Goal: Task Accomplishment & Management: Use online tool/utility

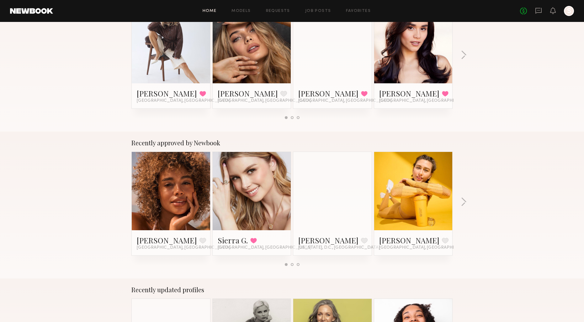
scroll to position [139, 0]
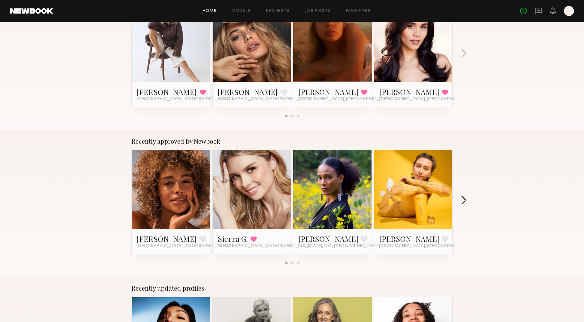
click at [463, 196] on button "button" at bounding box center [463, 201] width 6 height 10
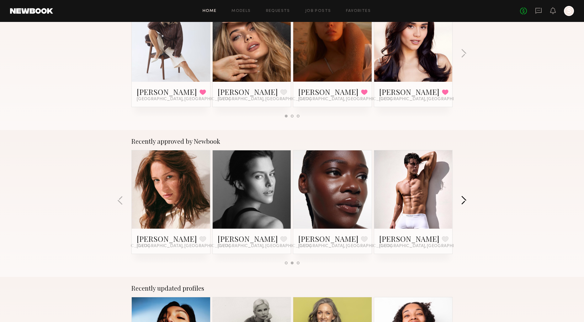
click at [463, 196] on button "button" at bounding box center [463, 201] width 6 height 10
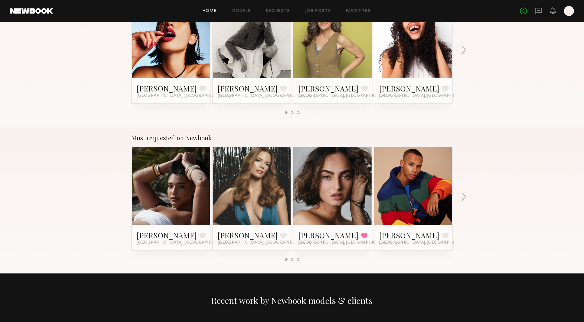
scroll to position [437, 0]
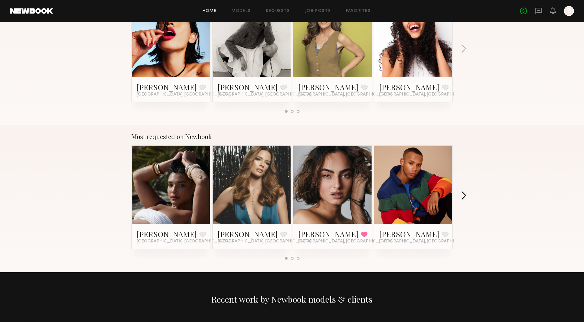
click at [463, 199] on button "button" at bounding box center [463, 196] width 6 height 10
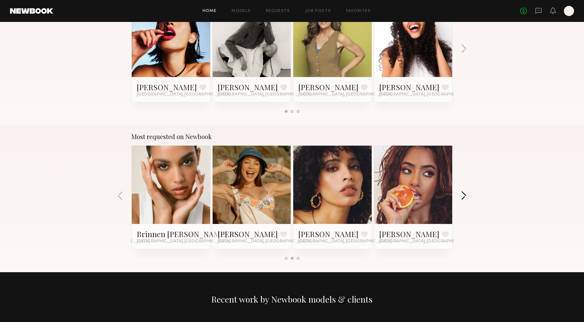
click at [463, 199] on button "button" at bounding box center [463, 196] width 6 height 10
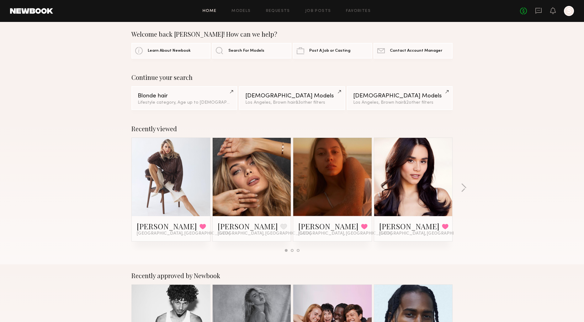
scroll to position [0, 0]
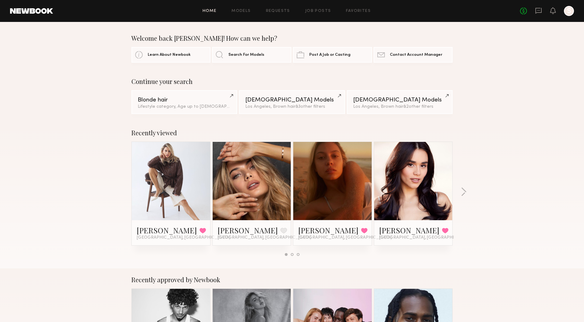
click at [241, 14] on div "Home Models Requests Job Posts Favorites Sign Out No fees up to $5,000 S" at bounding box center [313, 11] width 521 height 10
click at [241, 12] on link "Models" at bounding box center [240, 11] width 19 height 4
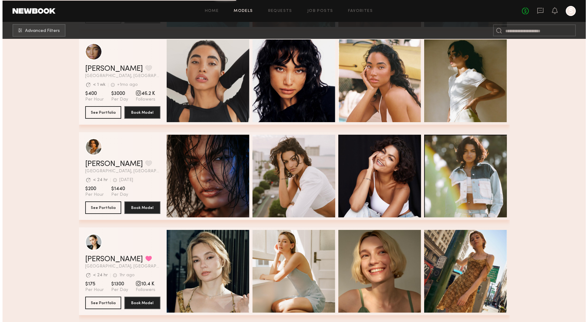
scroll to position [384, 0]
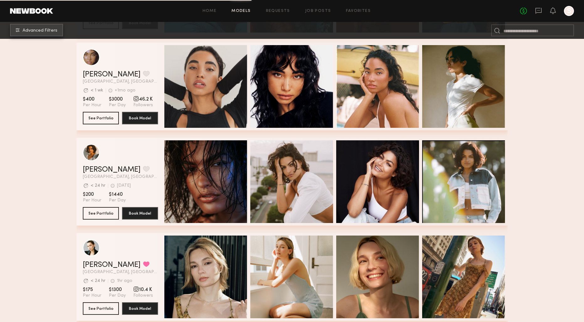
click at [23, 30] on button "Advanced Filters" at bounding box center [36, 30] width 53 height 13
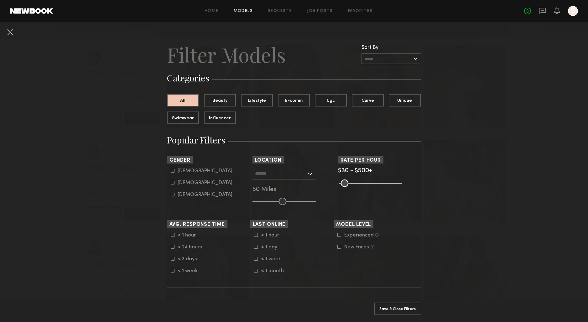
click at [181, 181] on common-framework-checkbox "Female" at bounding box center [211, 183] width 80 height 6
click at [181, 183] on div "Female" at bounding box center [205, 183] width 55 height 4
type input "**"
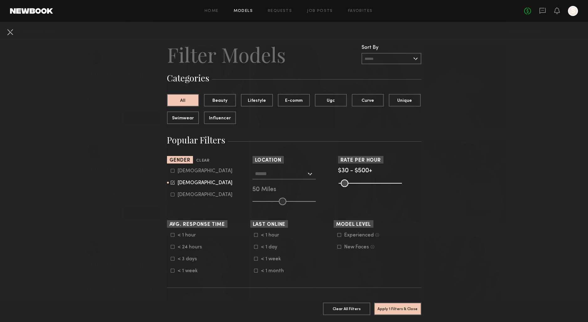
click at [283, 176] on input "text" at bounding box center [280, 173] width 51 height 11
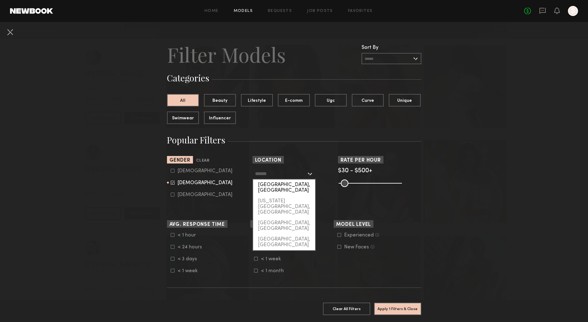
click at [280, 181] on div "[GEOGRAPHIC_DATA], [GEOGRAPHIC_DATA]" at bounding box center [284, 188] width 62 height 16
type input "**********"
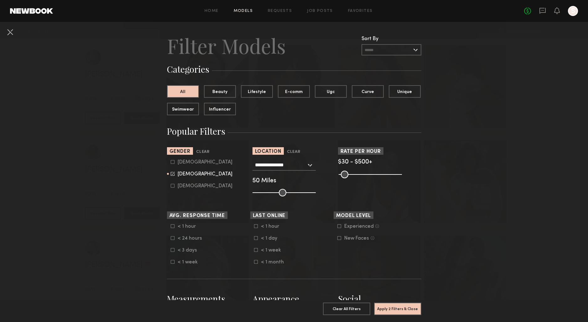
scroll to position [163, 0]
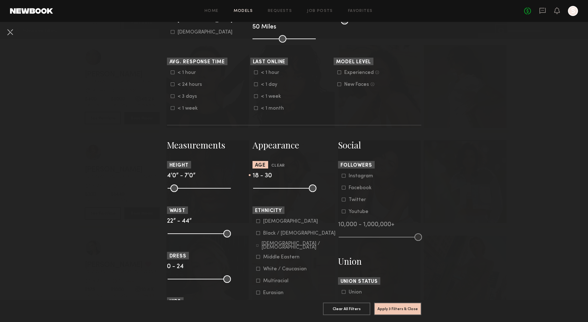
drag, startPoint x: 309, startPoint y: 189, endPoint x: 276, endPoint y: 195, distance: 33.7
type input "**"
click at [276, 192] on input "range" at bounding box center [284, 189] width 63 height 8
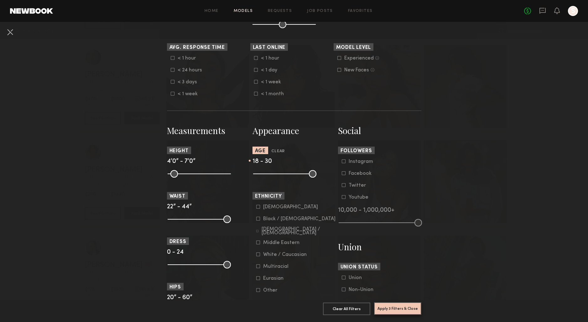
scroll to position [177, 0]
click at [381, 304] on button "Apply 3 Filters & Close" at bounding box center [397, 308] width 47 height 13
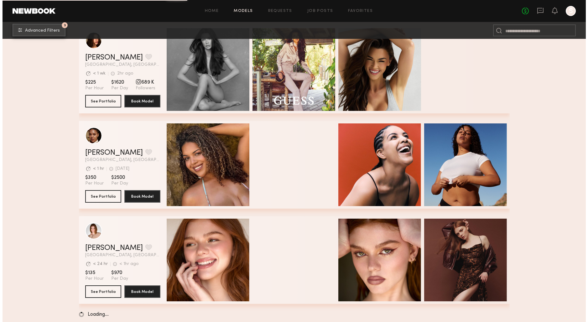
scroll to position [6700, 0]
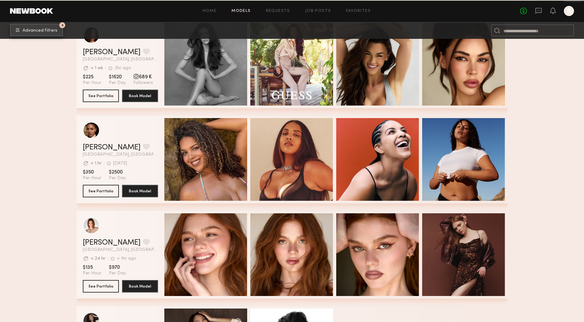
click at [39, 30] on span "Advanced Filters" at bounding box center [40, 31] width 35 height 4
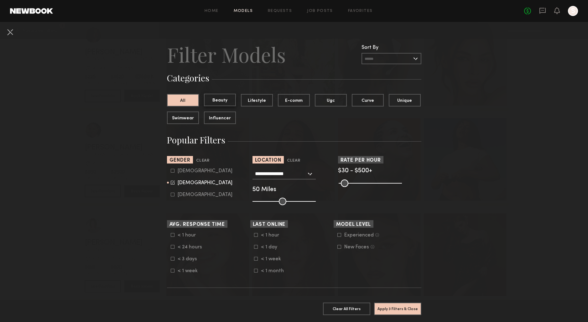
click at [215, 100] on button "Beauty" at bounding box center [220, 100] width 32 height 13
click at [251, 104] on button "Lifestyle" at bounding box center [257, 100] width 32 height 13
click at [222, 102] on button "Beauty" at bounding box center [220, 100] width 32 height 13
click at [396, 304] on button "Apply 4 Filters & Close" at bounding box center [397, 308] width 47 height 13
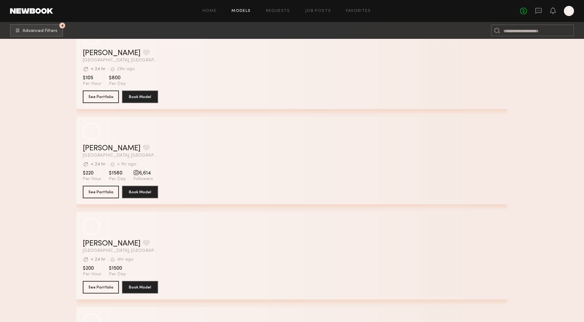
scroll to position [20776, 0]
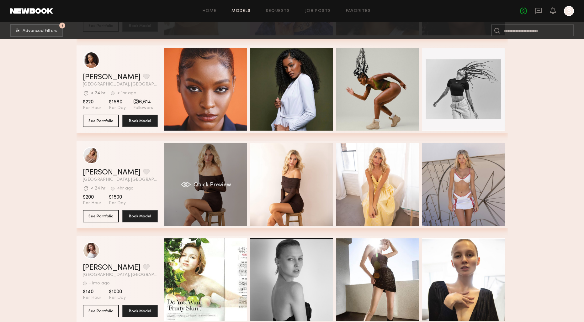
click at [225, 160] on div "Quick Preview" at bounding box center [205, 184] width 83 height 83
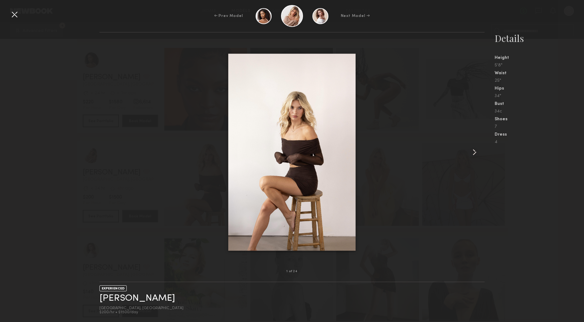
click at [473, 151] on common-icon at bounding box center [474, 152] width 10 height 10
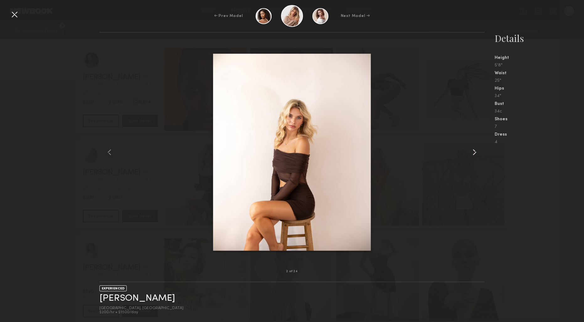
click at [473, 151] on common-icon at bounding box center [474, 152] width 10 height 10
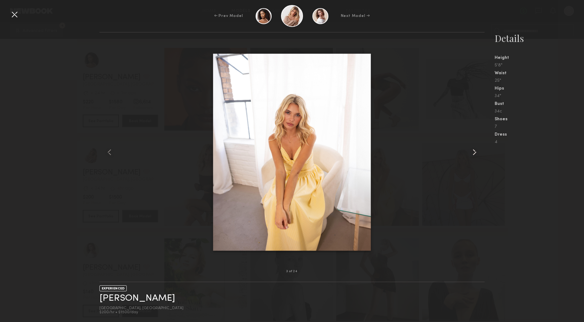
click at [473, 151] on common-icon at bounding box center [474, 152] width 10 height 10
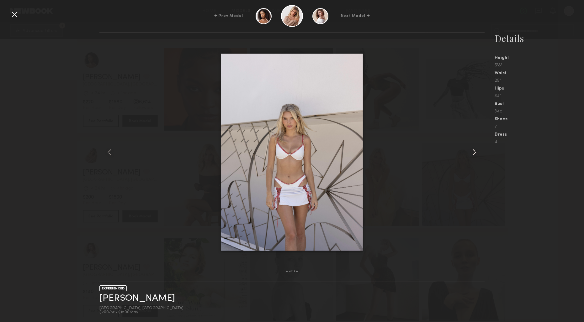
click at [473, 151] on common-icon at bounding box center [474, 152] width 10 height 10
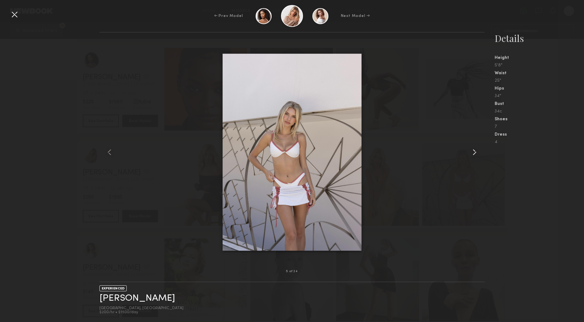
click at [473, 151] on common-icon at bounding box center [474, 152] width 10 height 10
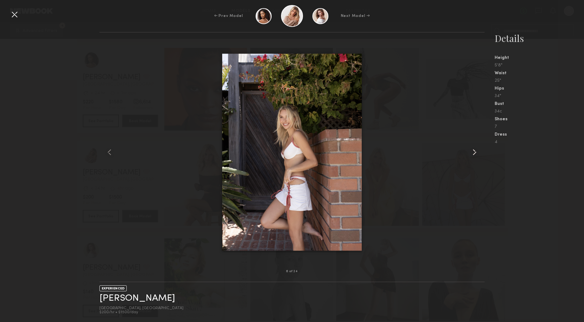
click at [473, 151] on common-icon at bounding box center [474, 152] width 10 height 10
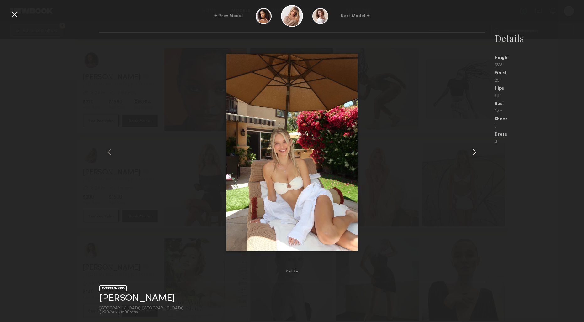
click at [473, 151] on common-icon at bounding box center [474, 152] width 10 height 10
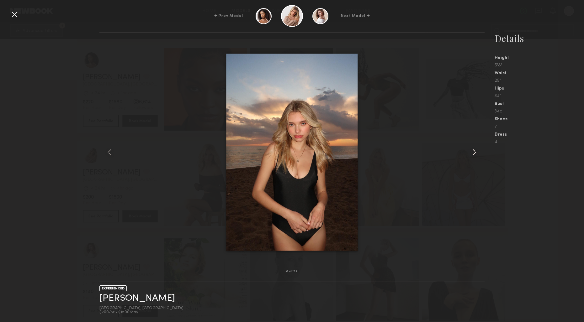
click at [473, 151] on common-icon at bounding box center [474, 152] width 10 height 10
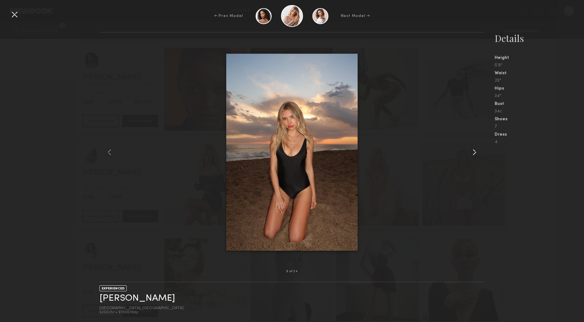
click at [473, 151] on common-icon at bounding box center [474, 152] width 10 height 10
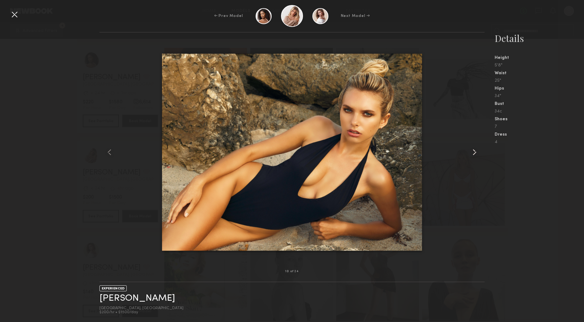
click at [473, 151] on common-icon at bounding box center [474, 152] width 10 height 10
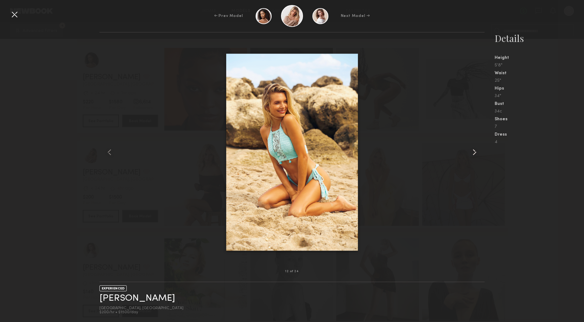
click at [473, 151] on common-icon at bounding box center [474, 152] width 10 height 10
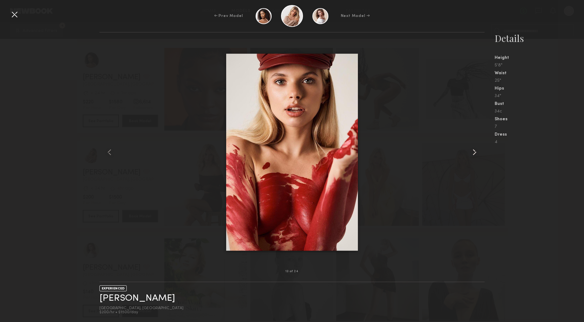
click at [473, 151] on common-icon at bounding box center [474, 152] width 10 height 10
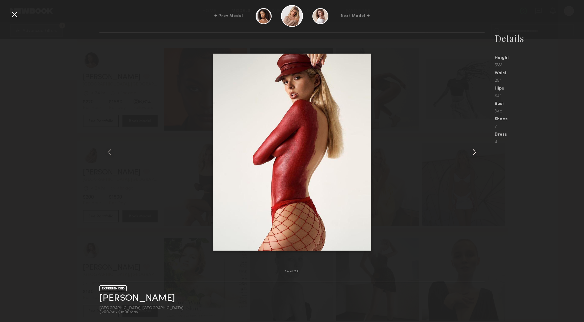
click at [473, 151] on common-icon at bounding box center [474, 152] width 10 height 10
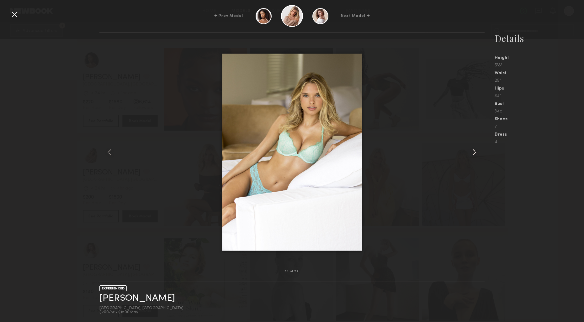
click at [473, 151] on common-icon at bounding box center [474, 152] width 10 height 10
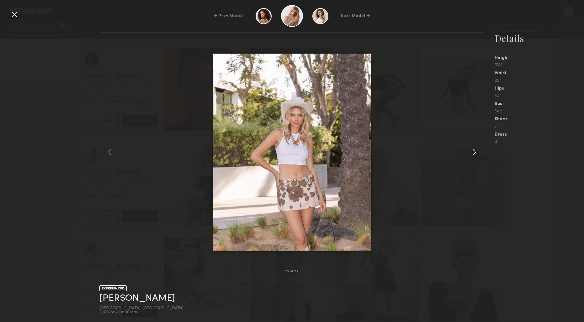
click at [473, 151] on common-icon at bounding box center [474, 152] width 10 height 10
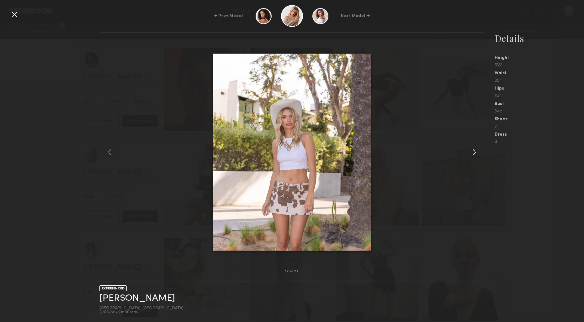
click at [473, 151] on common-icon at bounding box center [474, 152] width 10 height 10
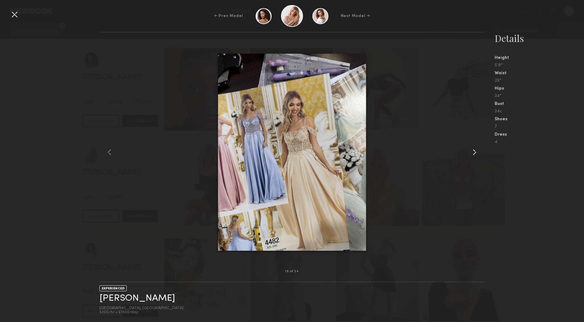
click at [473, 151] on common-icon at bounding box center [474, 152] width 10 height 10
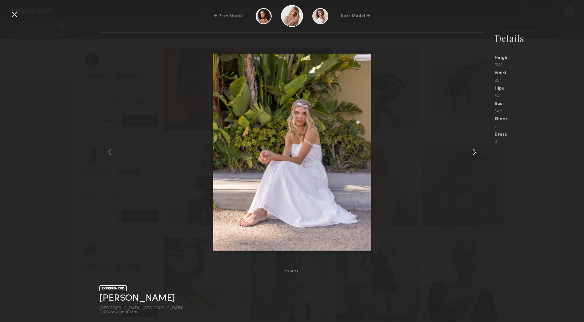
click at [473, 151] on common-icon at bounding box center [474, 152] width 10 height 10
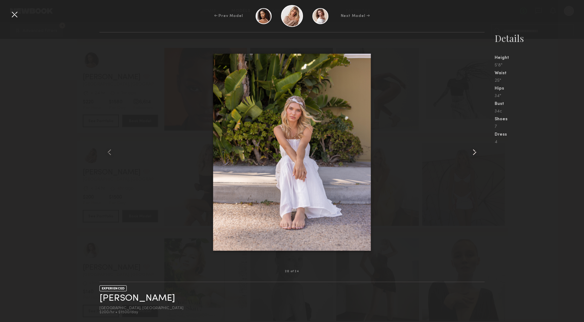
click at [473, 151] on common-icon at bounding box center [474, 152] width 10 height 10
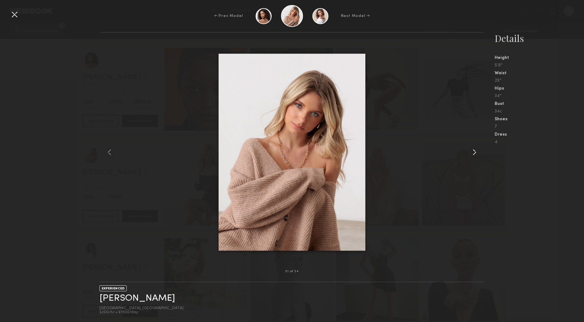
click at [473, 151] on common-icon at bounding box center [474, 152] width 10 height 10
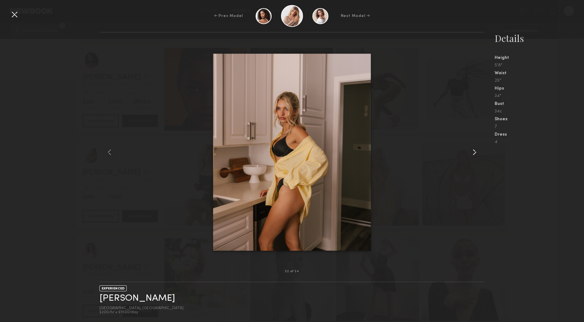
click at [473, 151] on common-icon at bounding box center [474, 152] width 10 height 10
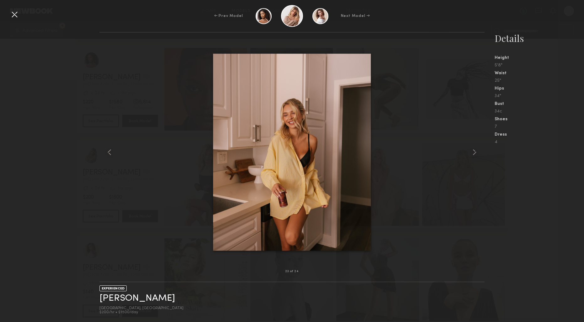
click at [15, 14] on div at bounding box center [14, 14] width 10 height 10
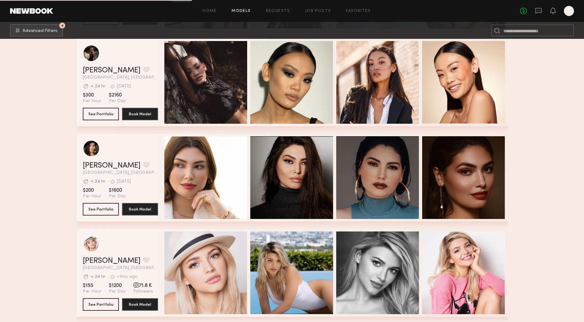
scroll to position [21563, 0]
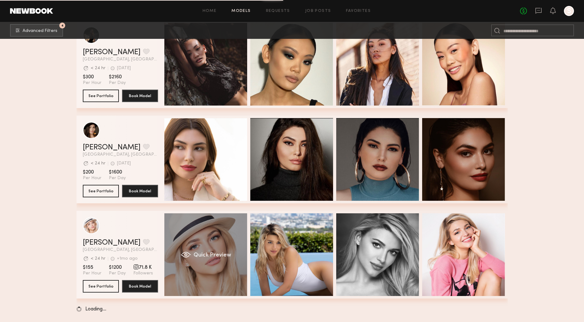
click at [207, 233] on div "Quick Preview" at bounding box center [205, 254] width 83 height 83
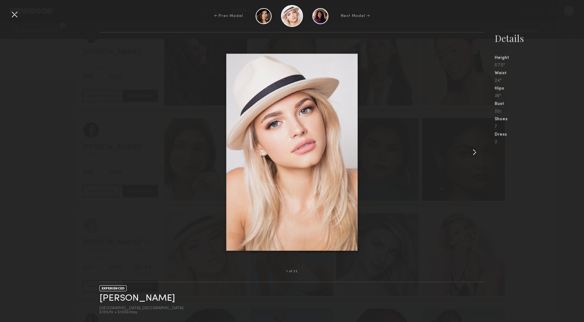
click at [472, 150] on common-icon at bounding box center [474, 152] width 10 height 10
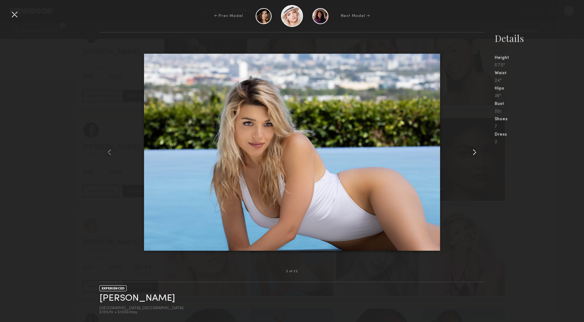
click at [472, 150] on common-icon at bounding box center [474, 152] width 10 height 10
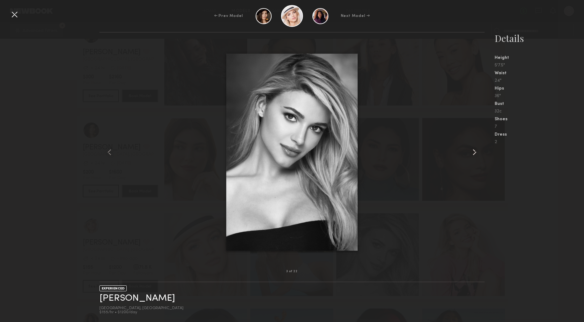
click at [472, 150] on common-icon at bounding box center [474, 152] width 10 height 10
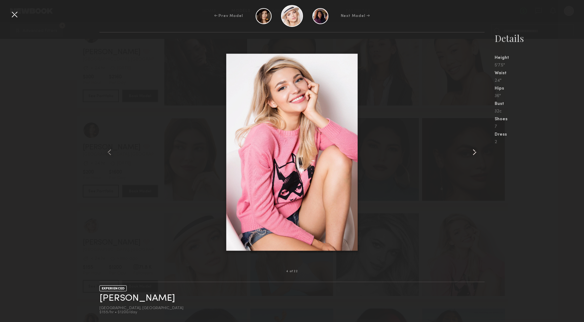
click at [472, 150] on common-icon at bounding box center [474, 152] width 10 height 10
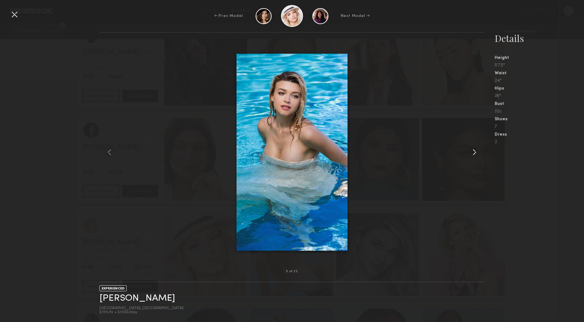
click at [472, 150] on common-icon at bounding box center [474, 152] width 10 height 10
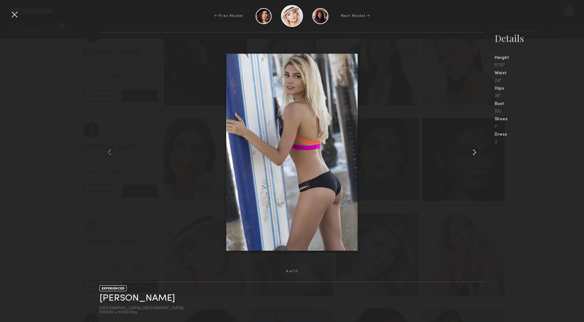
click at [472, 150] on common-icon at bounding box center [474, 152] width 10 height 10
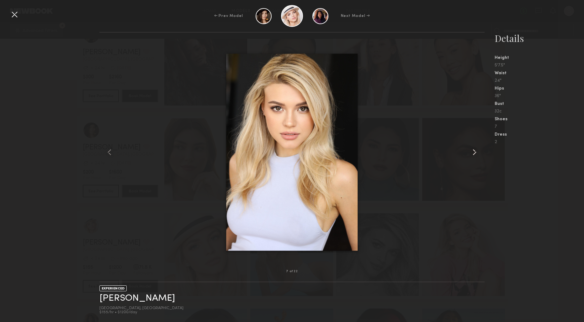
click at [472, 150] on common-icon at bounding box center [474, 152] width 10 height 10
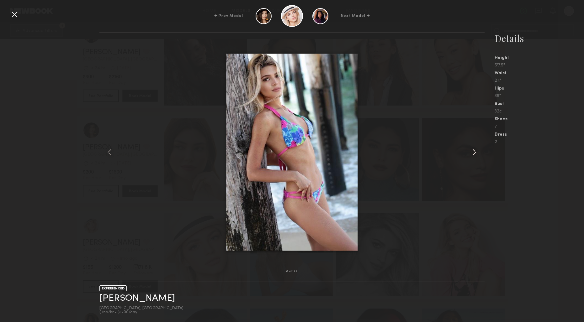
click at [472, 150] on common-icon at bounding box center [474, 152] width 10 height 10
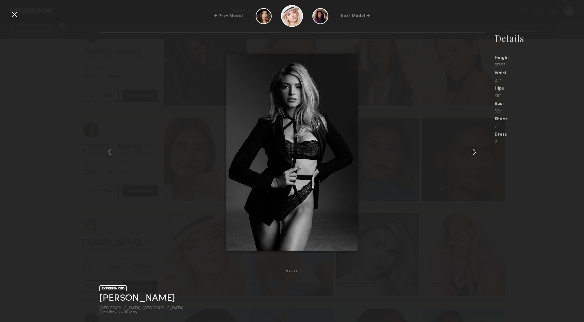
click at [472, 150] on common-icon at bounding box center [474, 152] width 10 height 10
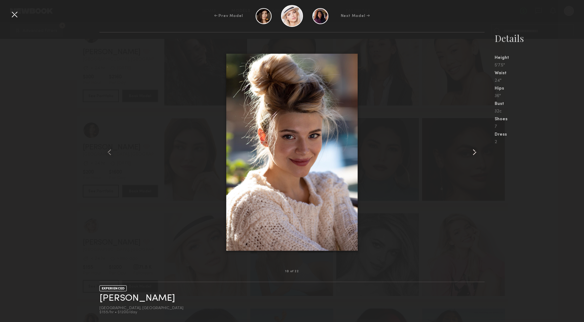
click at [472, 150] on common-icon at bounding box center [474, 152] width 10 height 10
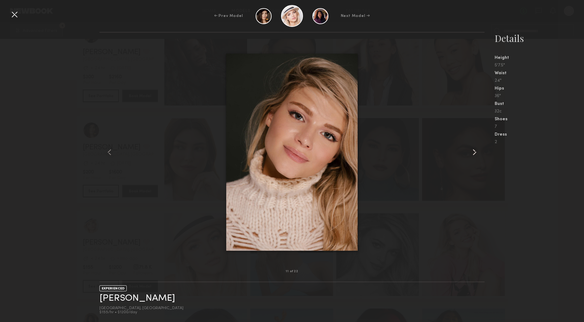
click at [472, 150] on common-icon at bounding box center [474, 152] width 10 height 10
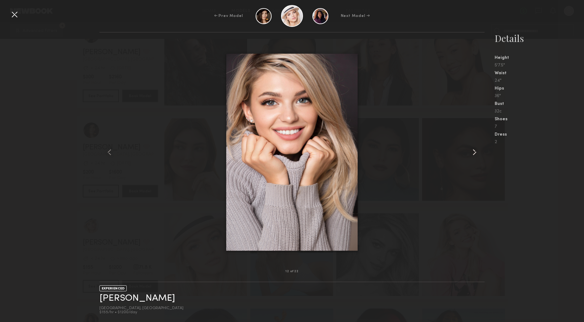
click at [472, 150] on common-icon at bounding box center [474, 152] width 10 height 10
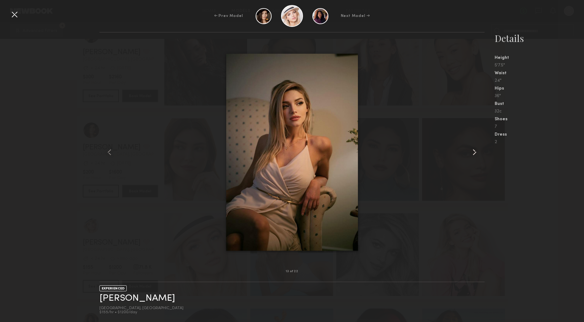
click at [472, 150] on common-icon at bounding box center [474, 152] width 10 height 10
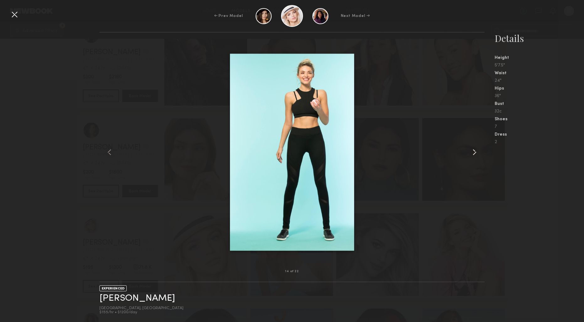
click at [472, 150] on common-icon at bounding box center [474, 152] width 10 height 10
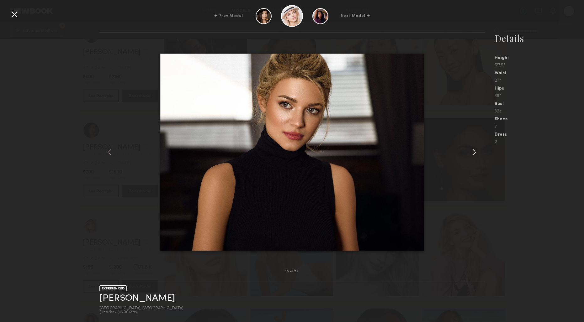
click at [472, 150] on common-icon at bounding box center [474, 152] width 10 height 10
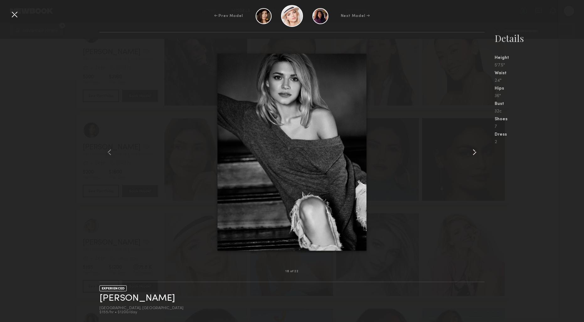
click at [472, 150] on common-icon at bounding box center [474, 152] width 10 height 10
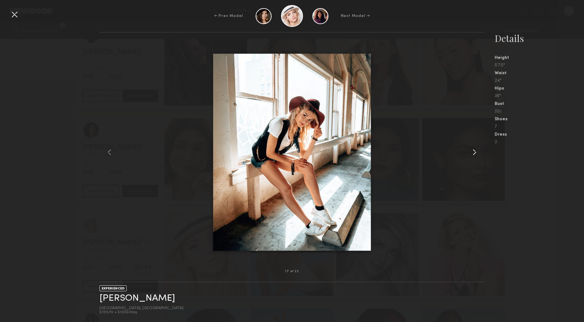
click at [472, 150] on common-icon at bounding box center [474, 152] width 10 height 10
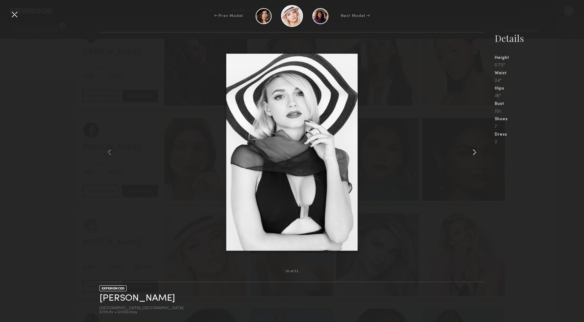
click at [472, 150] on common-icon at bounding box center [474, 152] width 10 height 10
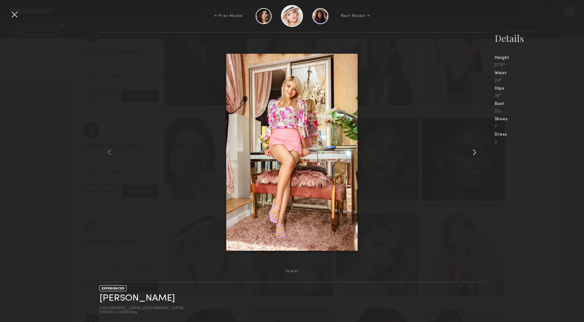
click at [472, 150] on common-icon at bounding box center [474, 152] width 10 height 10
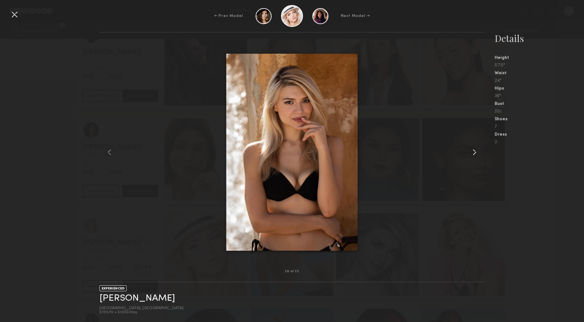
click at [472, 150] on common-icon at bounding box center [474, 152] width 10 height 10
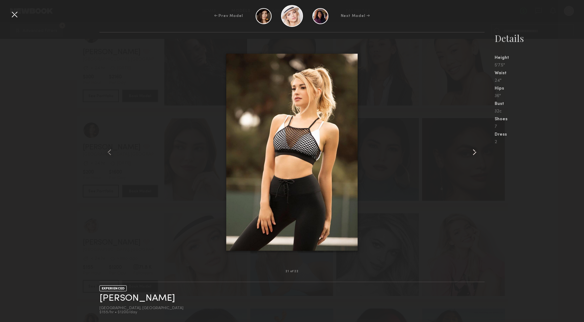
click at [472, 150] on common-icon at bounding box center [474, 152] width 10 height 10
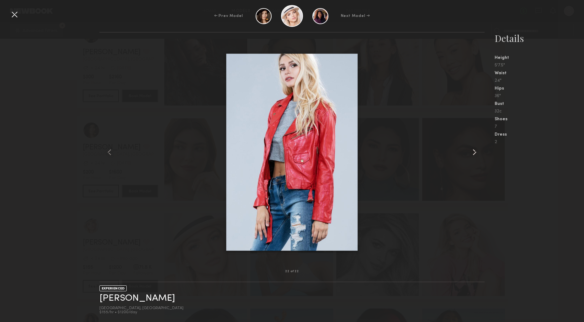
click at [472, 150] on common-icon at bounding box center [474, 152] width 10 height 10
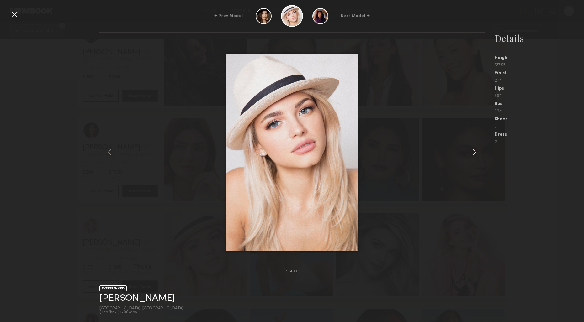
click at [472, 150] on common-icon at bounding box center [474, 152] width 10 height 10
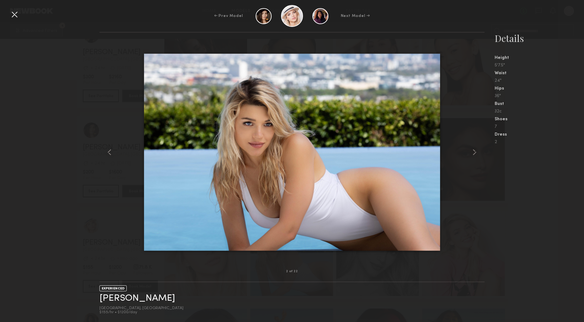
click at [14, 15] on div at bounding box center [14, 14] width 10 height 10
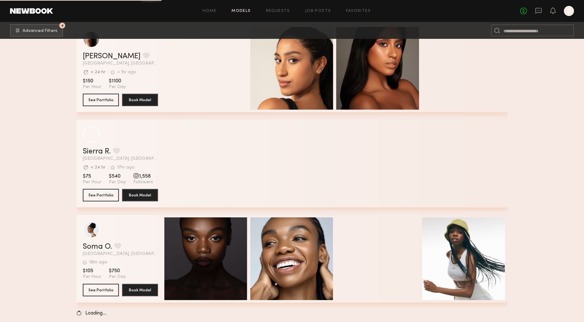
scroll to position [34139, 0]
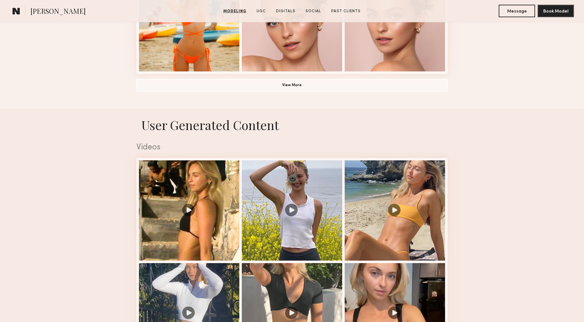
scroll to position [485, 0]
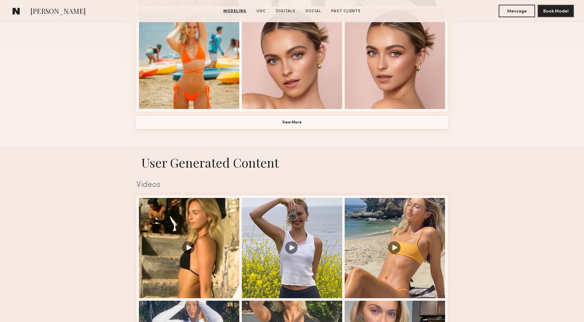
click at [294, 124] on button "View More" at bounding box center [291, 122] width 311 height 13
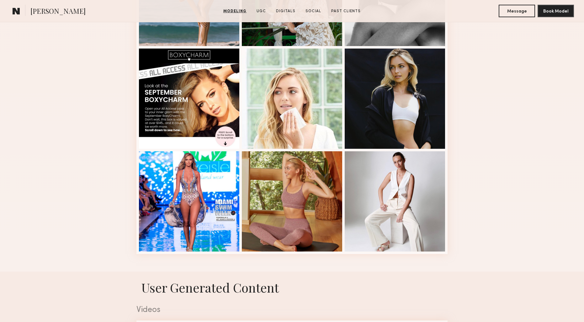
scroll to position [753, 0]
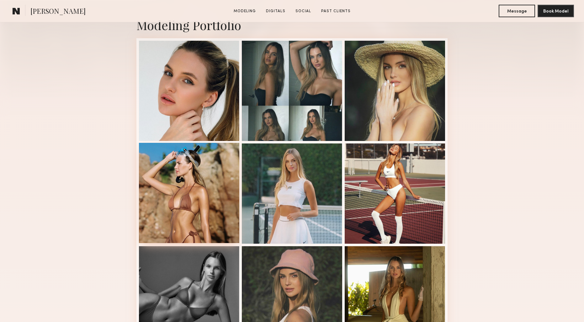
scroll to position [147, 0]
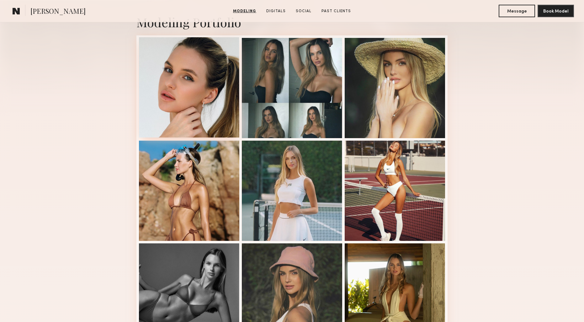
click at [199, 82] on div at bounding box center [189, 87] width 100 height 100
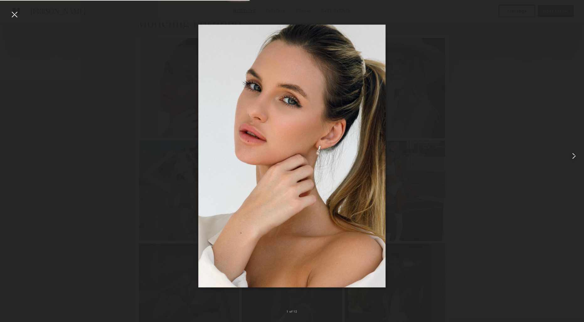
click at [573, 159] on common-icon at bounding box center [574, 156] width 10 height 10
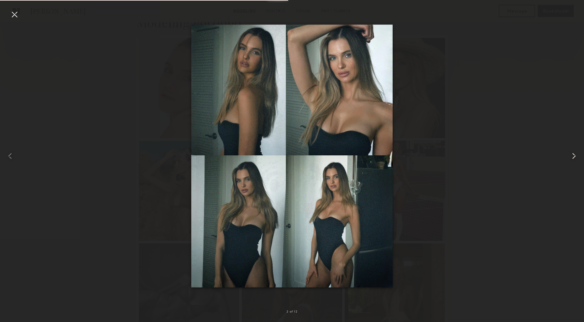
click at [573, 159] on common-icon at bounding box center [574, 156] width 10 height 10
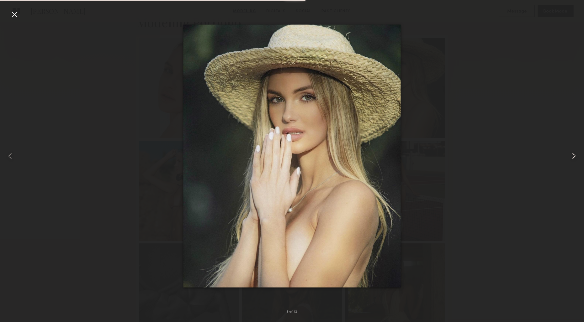
click at [573, 159] on common-icon at bounding box center [574, 156] width 10 height 10
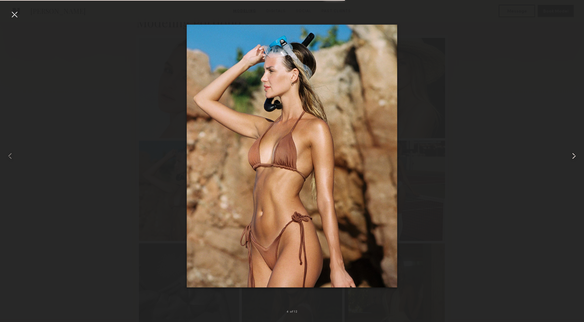
click at [573, 159] on common-icon at bounding box center [574, 156] width 10 height 10
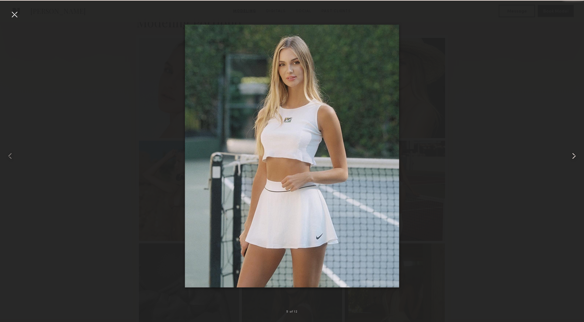
click at [573, 159] on common-icon at bounding box center [574, 156] width 10 height 10
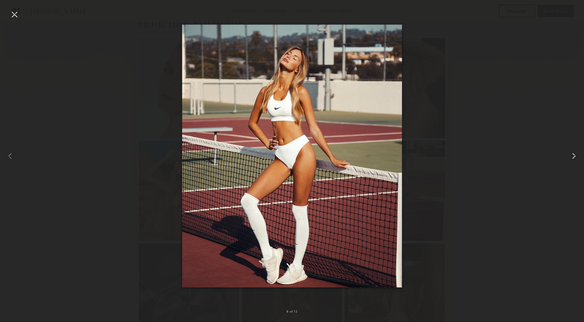
click at [573, 159] on common-icon at bounding box center [574, 156] width 10 height 10
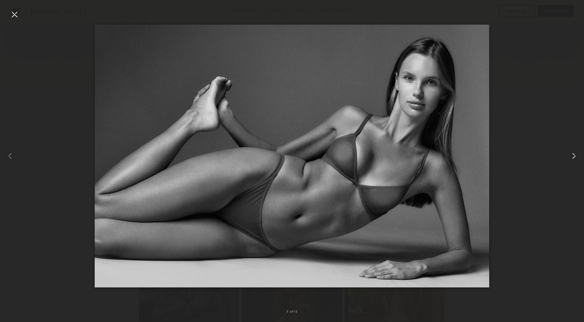
click at [573, 159] on common-icon at bounding box center [574, 156] width 10 height 10
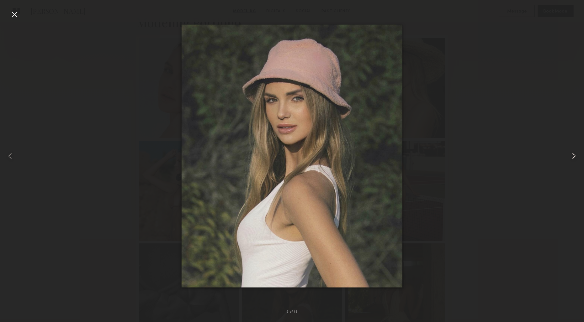
click at [573, 159] on common-icon at bounding box center [574, 156] width 10 height 10
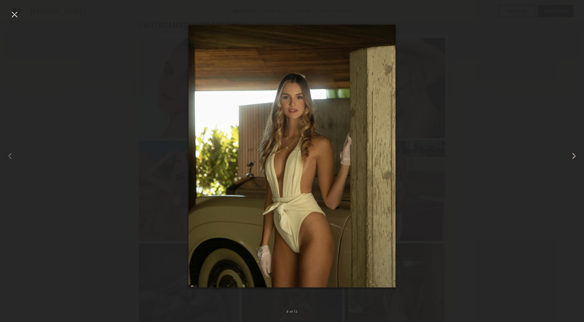
click at [573, 159] on common-icon at bounding box center [574, 156] width 10 height 10
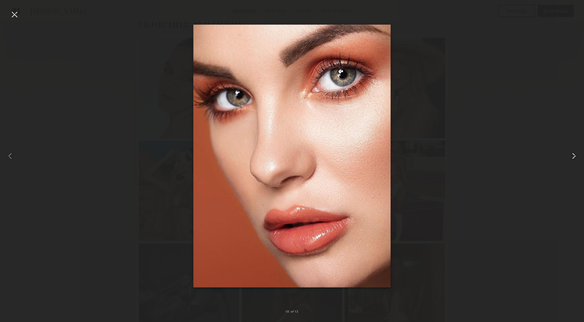
click at [573, 159] on common-icon at bounding box center [574, 156] width 10 height 10
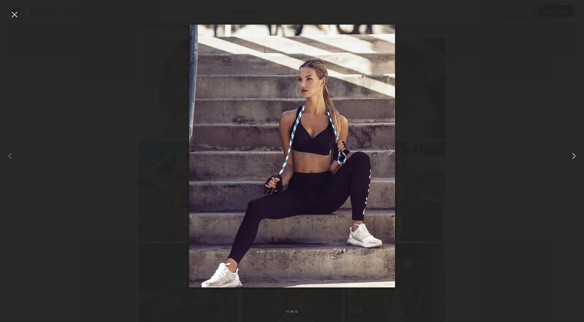
click at [573, 159] on common-icon at bounding box center [574, 156] width 10 height 10
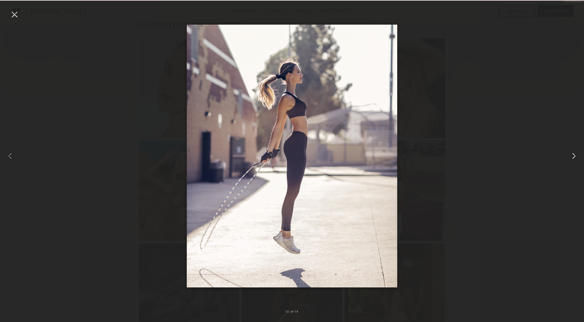
click at [573, 159] on common-icon at bounding box center [574, 156] width 10 height 10
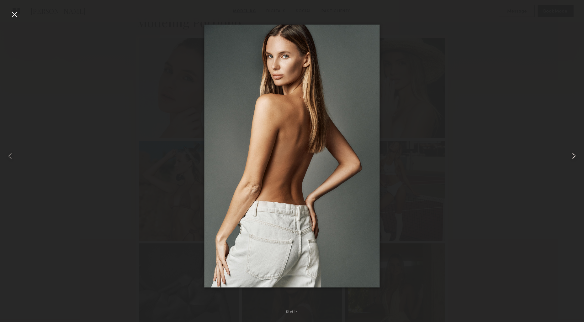
click at [573, 159] on common-icon at bounding box center [574, 156] width 10 height 10
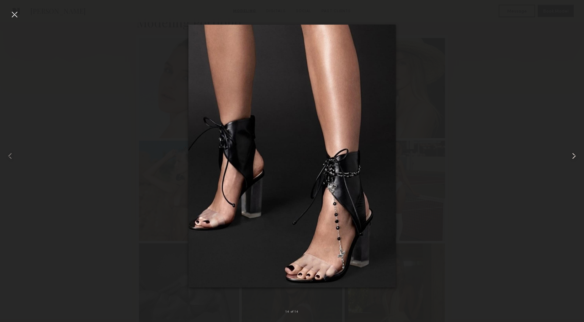
click at [576, 156] on common-icon at bounding box center [574, 156] width 10 height 10
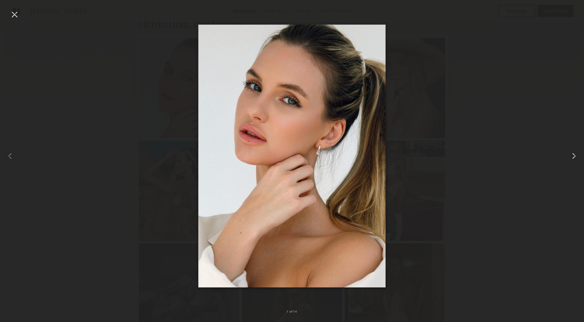
click at [573, 156] on common-icon at bounding box center [574, 156] width 10 height 10
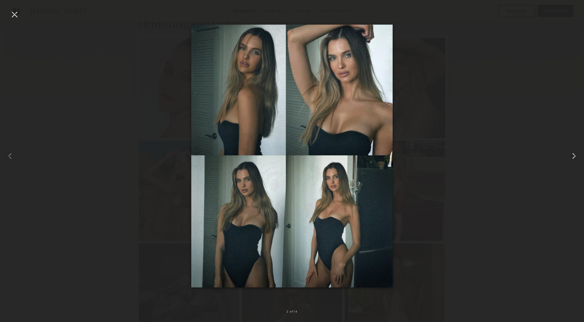
click at [573, 156] on common-icon at bounding box center [574, 156] width 10 height 10
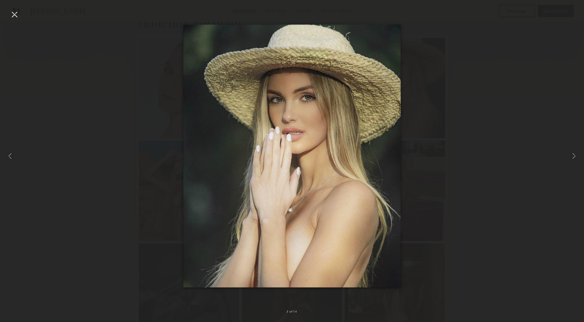
click at [13, 13] on div at bounding box center [14, 14] width 10 height 10
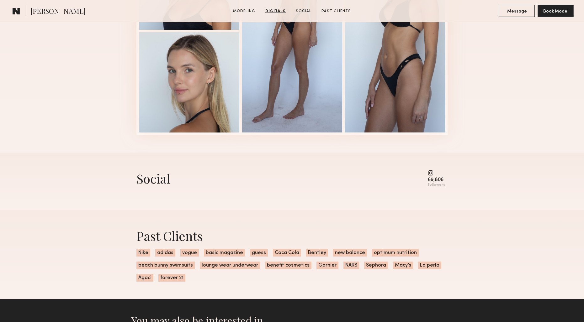
scroll to position [644, 0]
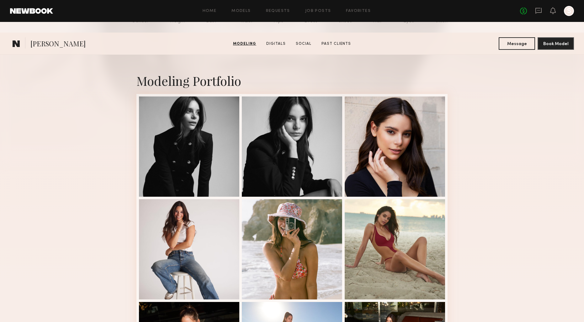
scroll to position [46, 0]
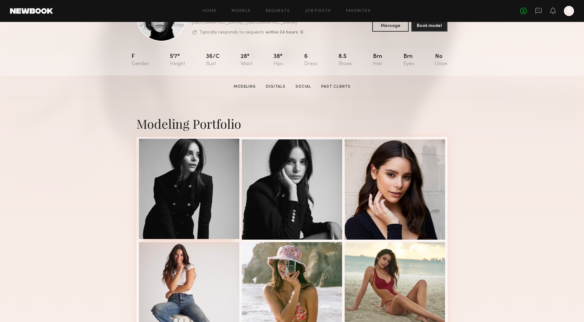
click at [189, 157] on div at bounding box center [189, 189] width 100 height 100
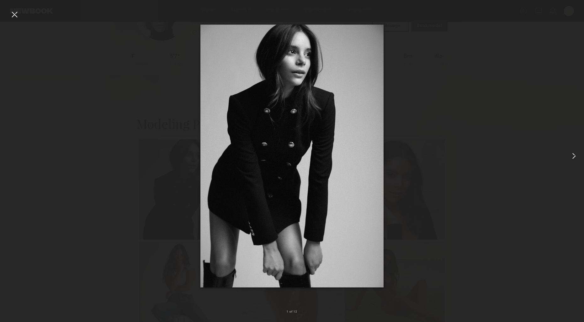
click at [574, 154] on common-icon at bounding box center [574, 156] width 10 height 10
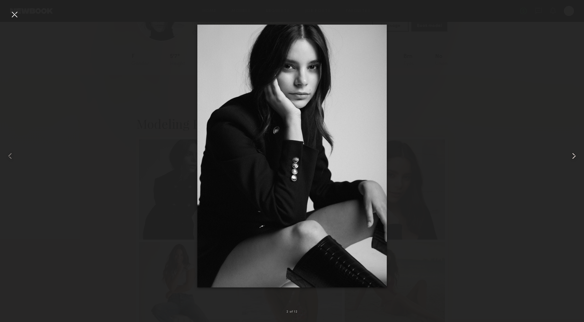
click at [574, 154] on common-icon at bounding box center [574, 156] width 10 height 10
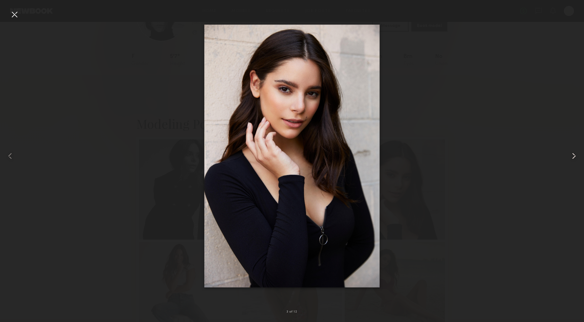
click at [574, 154] on common-icon at bounding box center [574, 156] width 10 height 10
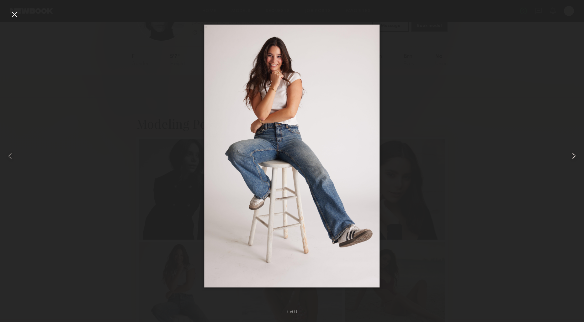
click at [574, 154] on common-icon at bounding box center [574, 156] width 10 height 10
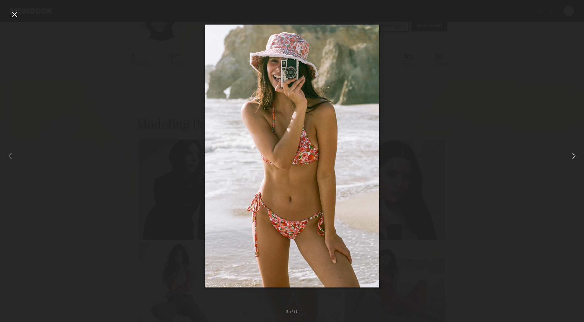
click at [574, 154] on common-icon at bounding box center [574, 156] width 10 height 10
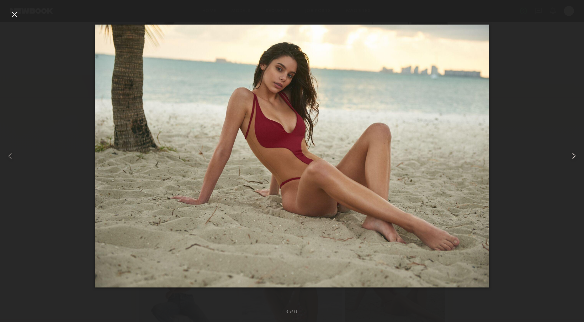
click at [574, 154] on common-icon at bounding box center [574, 156] width 10 height 10
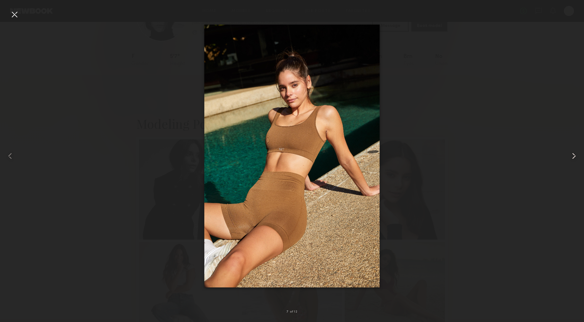
click at [574, 154] on common-icon at bounding box center [574, 156] width 10 height 10
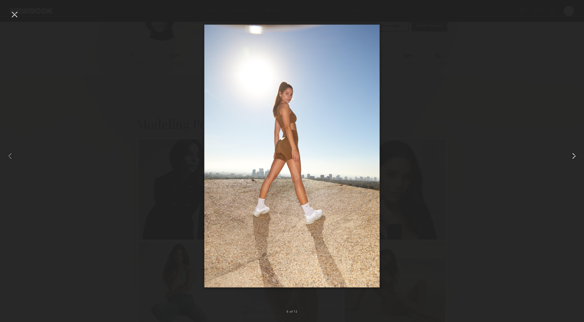
click at [574, 154] on common-icon at bounding box center [574, 156] width 10 height 10
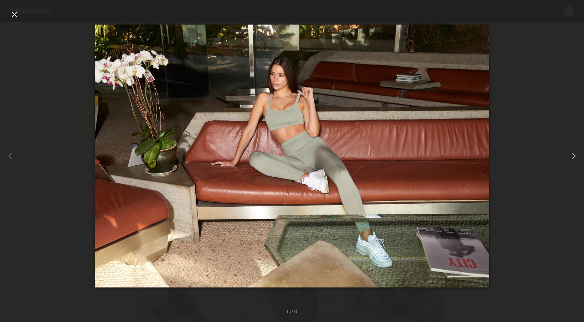
click at [574, 154] on common-icon at bounding box center [574, 156] width 10 height 10
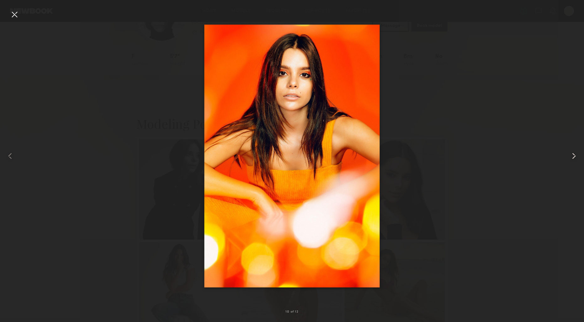
click at [574, 154] on common-icon at bounding box center [574, 156] width 10 height 10
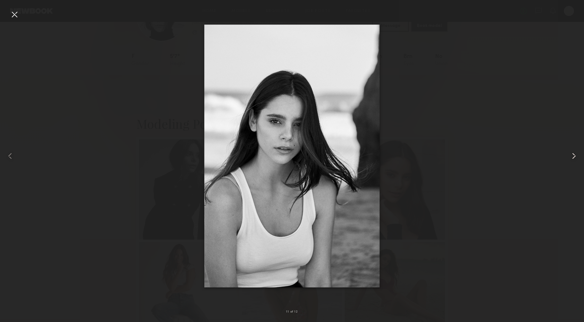
click at [574, 154] on common-icon at bounding box center [574, 156] width 10 height 10
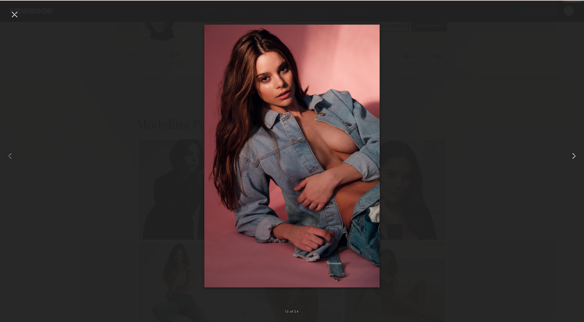
click at [574, 154] on common-icon at bounding box center [574, 156] width 10 height 10
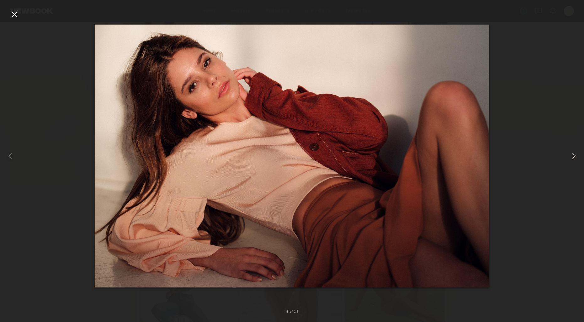
click at [574, 154] on common-icon at bounding box center [574, 156] width 10 height 10
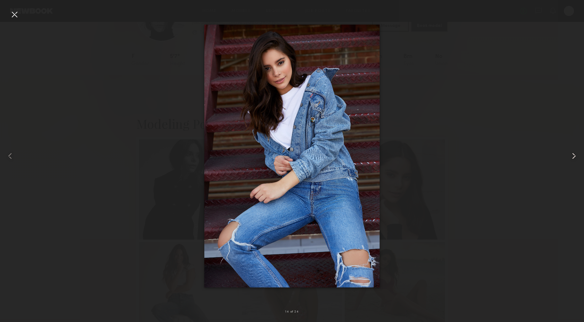
click at [574, 154] on common-icon at bounding box center [574, 156] width 10 height 10
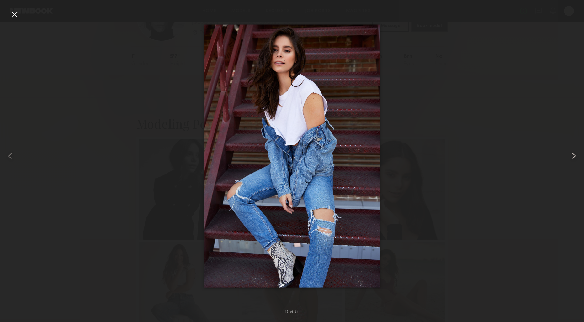
click at [574, 154] on common-icon at bounding box center [574, 156] width 10 height 10
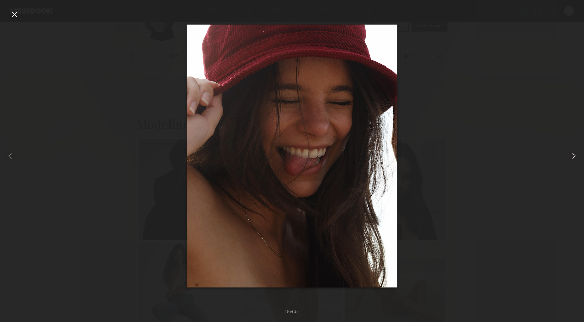
click at [574, 154] on common-icon at bounding box center [574, 156] width 10 height 10
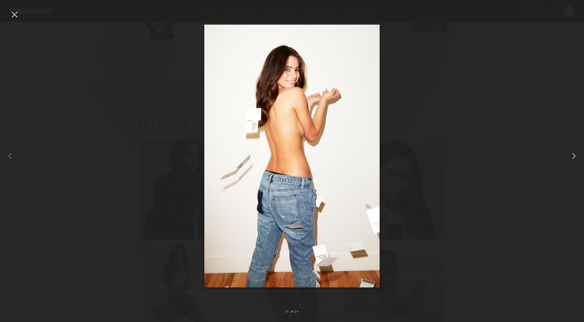
click at [574, 154] on common-icon at bounding box center [574, 156] width 10 height 10
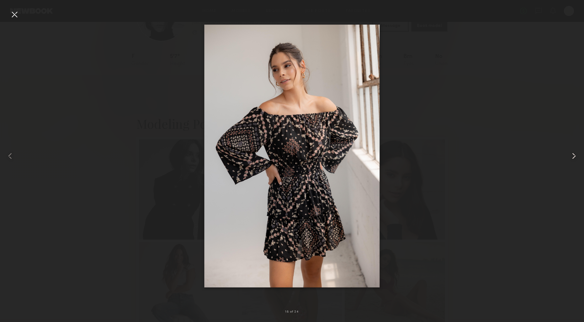
click at [574, 154] on common-icon at bounding box center [574, 156] width 10 height 10
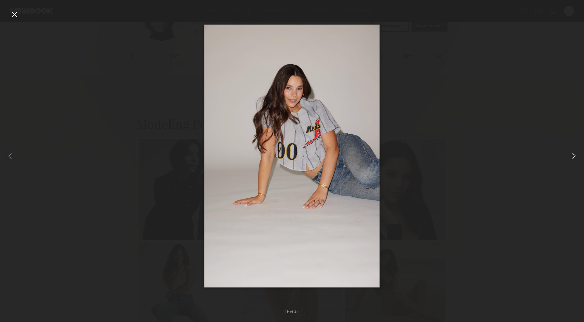
click at [574, 154] on common-icon at bounding box center [574, 156] width 10 height 10
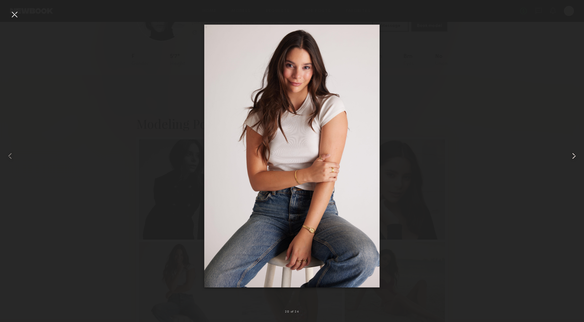
click at [574, 154] on common-icon at bounding box center [574, 156] width 10 height 10
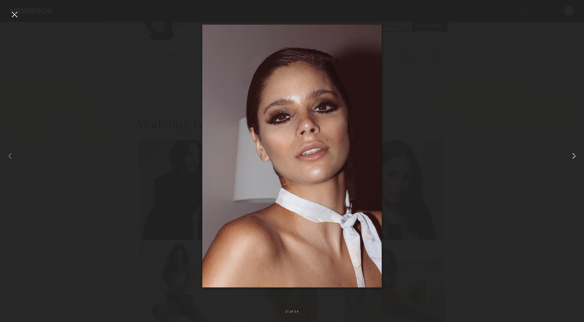
click at [574, 154] on common-icon at bounding box center [574, 156] width 10 height 10
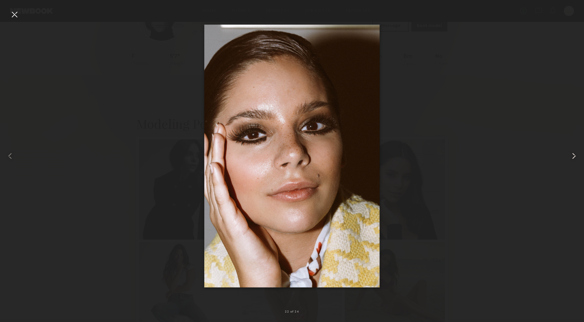
click at [574, 154] on common-icon at bounding box center [574, 156] width 10 height 10
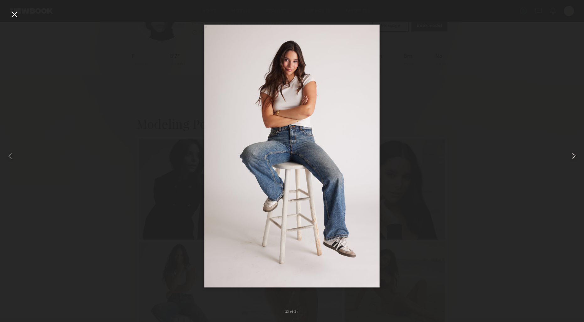
click at [574, 154] on common-icon at bounding box center [574, 156] width 10 height 10
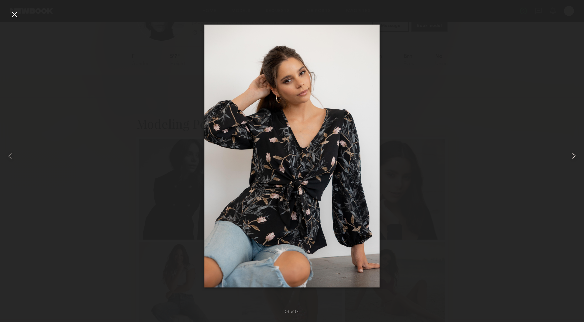
click at [574, 154] on common-icon at bounding box center [574, 156] width 10 height 10
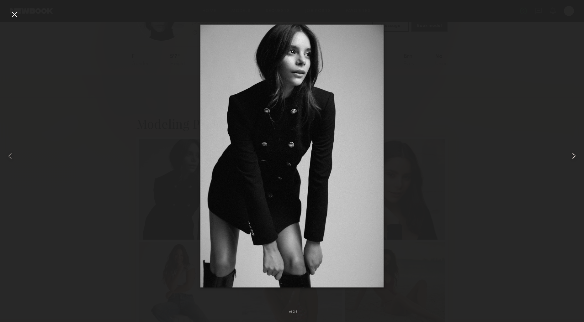
click at [574, 154] on common-icon at bounding box center [574, 156] width 10 height 10
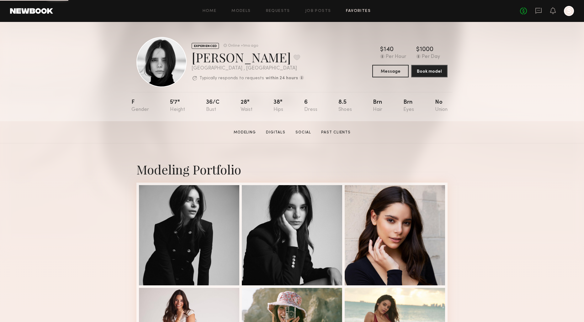
click at [359, 10] on link "Favorites" at bounding box center [358, 11] width 25 height 4
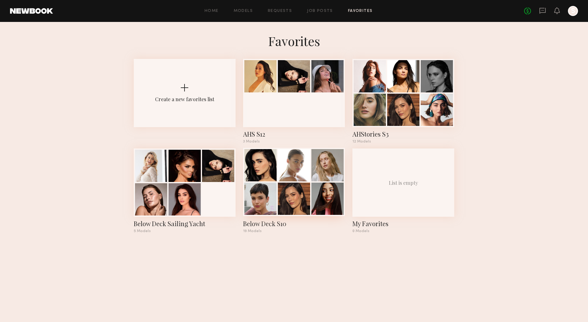
click at [274, 189] on div at bounding box center [260, 199] width 32 height 32
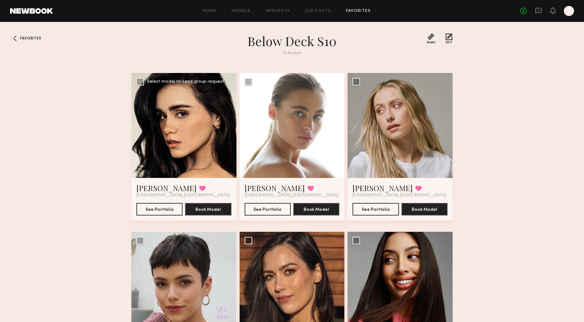
click at [175, 142] on div at bounding box center [183, 125] width 105 height 105
click at [152, 187] on link "[PERSON_NAME]" at bounding box center [166, 188] width 60 height 10
click at [361, 8] on div "Home Models Requests Job Posts Favorites Sign Out No fees up to $5,000 S" at bounding box center [313, 11] width 521 height 10
click at [13, 39] on div at bounding box center [15, 38] width 10 height 10
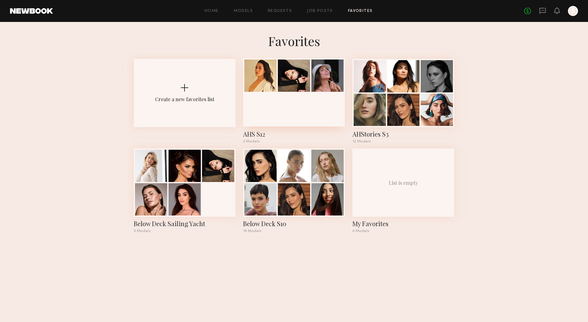
click at [304, 105] on div at bounding box center [294, 92] width 102 height 68
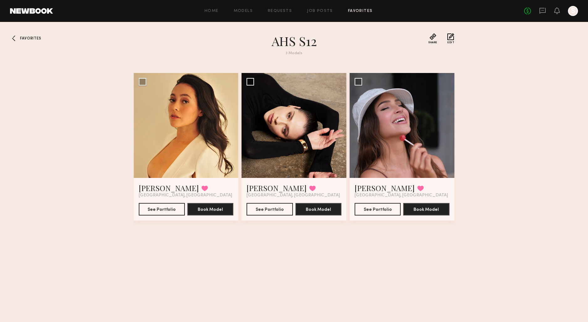
click at [16, 38] on div at bounding box center [15, 38] width 10 height 10
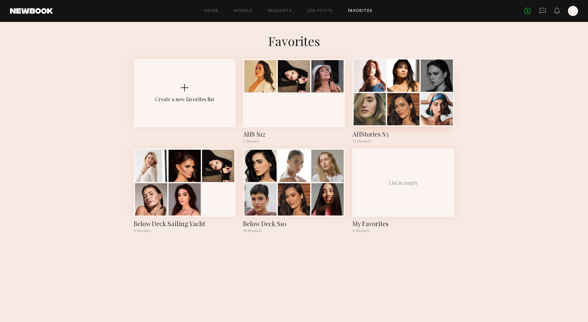
click at [375, 105] on div at bounding box center [370, 109] width 32 height 32
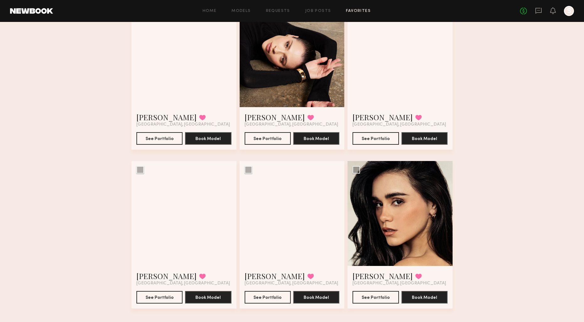
scroll to position [396, 0]
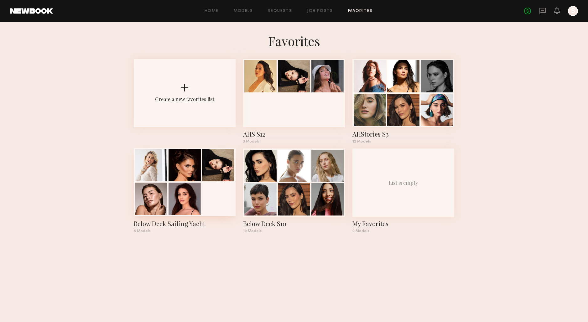
click at [192, 163] on div at bounding box center [185, 165] width 32 height 32
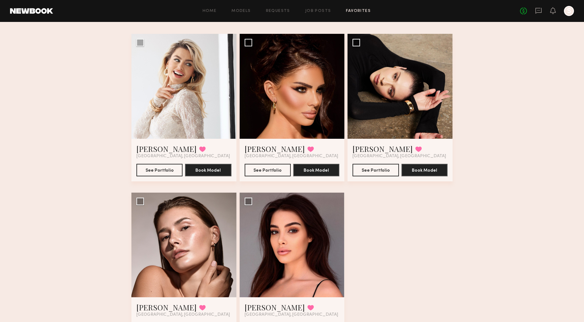
scroll to position [10, 0]
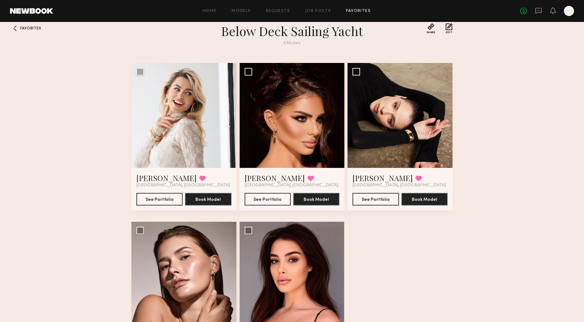
click at [26, 31] on div "Favorites Below Deck Sailing Yacht 5 Models Share Copy Shareable Link Edit Tati…" at bounding box center [292, 206] width 584 height 367
click at [22, 29] on span "Favorites" at bounding box center [30, 29] width 21 height 4
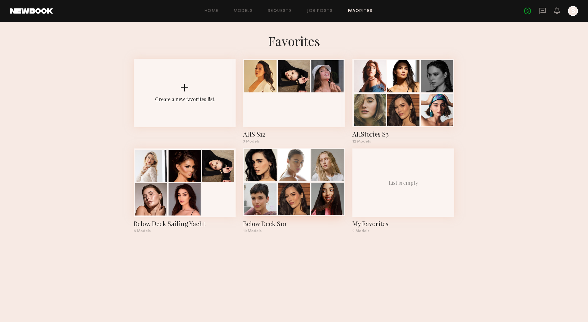
click at [310, 200] on div at bounding box center [294, 199] width 32 height 32
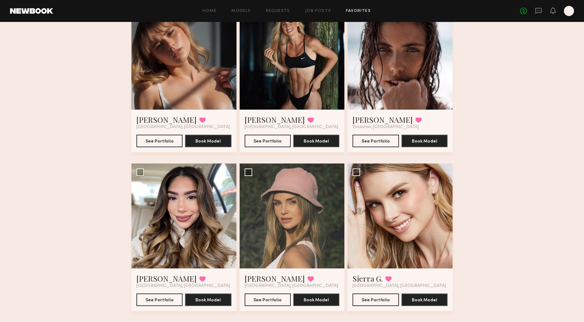
scroll to position [353, 0]
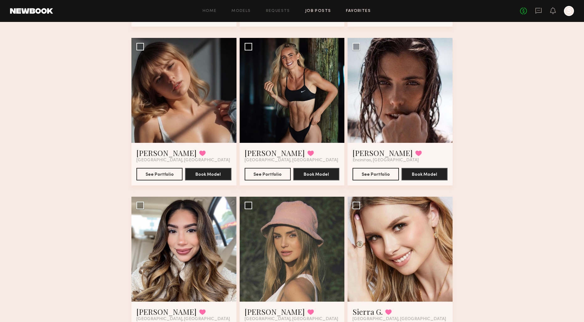
click at [320, 11] on link "Job Posts" at bounding box center [318, 11] width 26 height 4
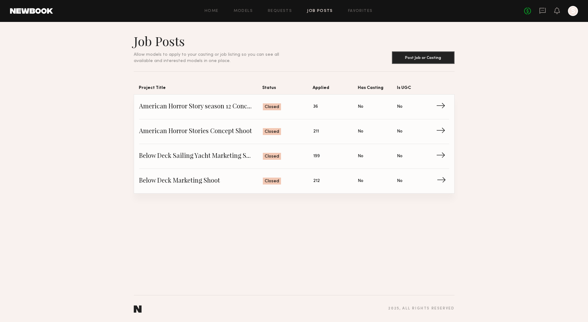
click at [193, 179] on span "Below Deck Marketing Shoot" at bounding box center [201, 180] width 124 height 9
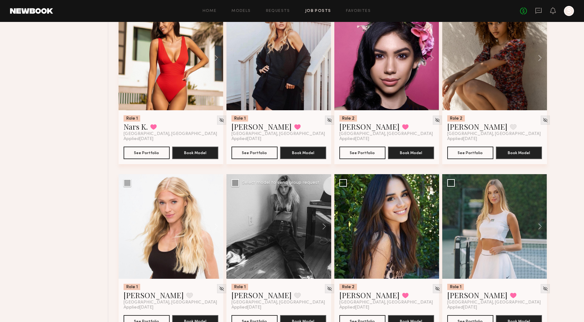
scroll to position [1963, 0]
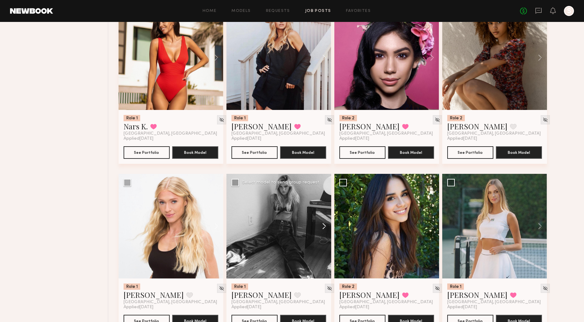
click at [322, 228] on button at bounding box center [321, 226] width 20 height 105
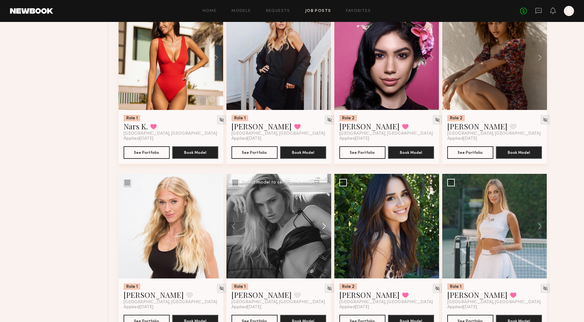
click at [322, 228] on button at bounding box center [321, 226] width 20 height 105
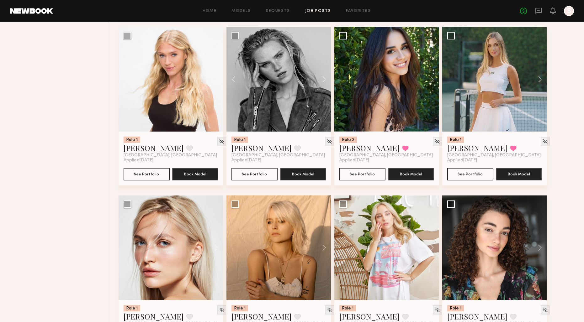
scroll to position [2168, 0]
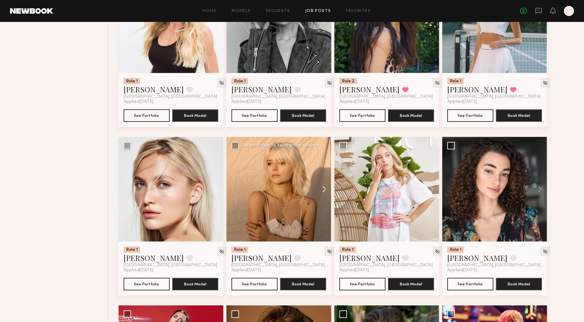
click at [322, 193] on button at bounding box center [321, 189] width 20 height 105
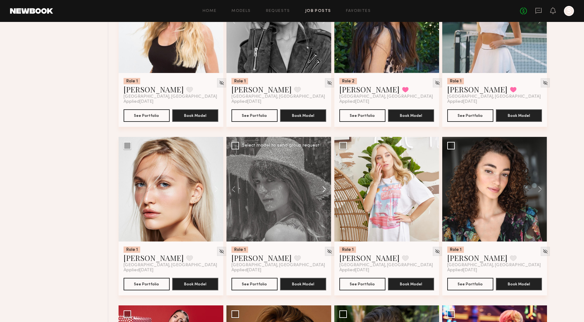
click at [322, 193] on button at bounding box center [321, 189] width 20 height 105
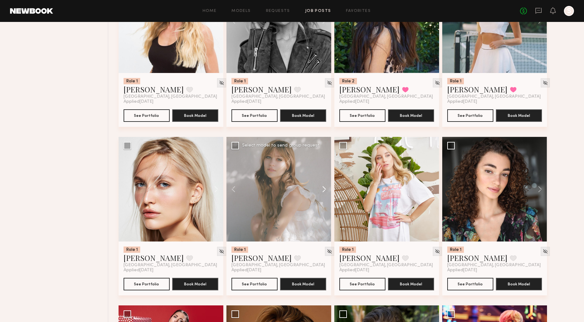
click at [322, 193] on button at bounding box center [321, 189] width 20 height 105
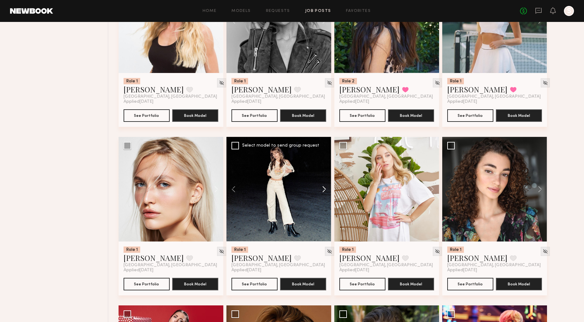
click at [322, 193] on button at bounding box center [321, 189] width 20 height 105
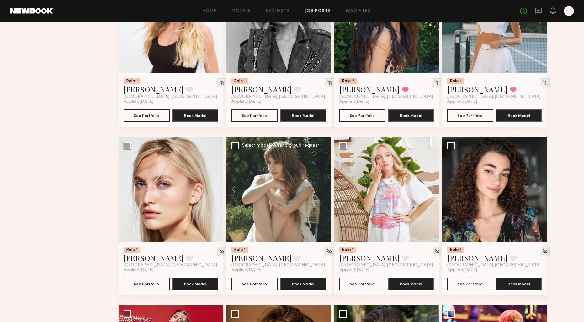
click at [322, 193] on div at bounding box center [278, 189] width 105 height 105
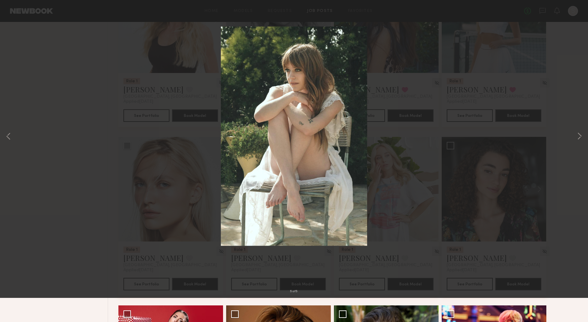
click at [14, 18] on button at bounding box center [14, 14] width 10 height 11
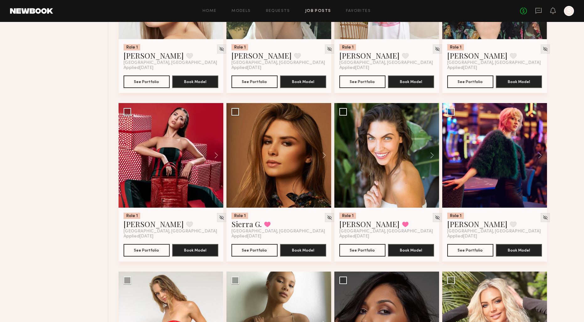
scroll to position [2416, 0]
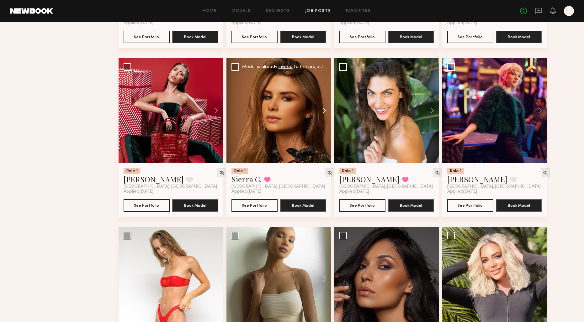
click at [324, 115] on button at bounding box center [321, 110] width 20 height 105
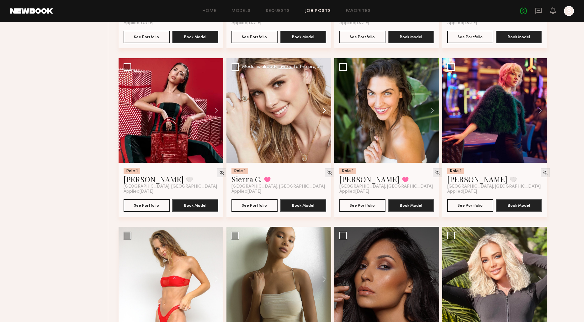
click at [324, 115] on button at bounding box center [321, 110] width 20 height 105
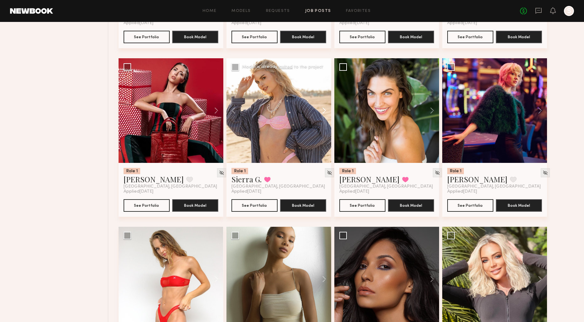
click at [324, 115] on button at bounding box center [321, 110] width 20 height 105
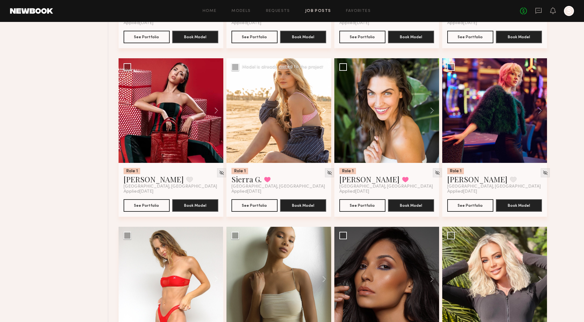
click at [322, 115] on button at bounding box center [321, 110] width 20 height 105
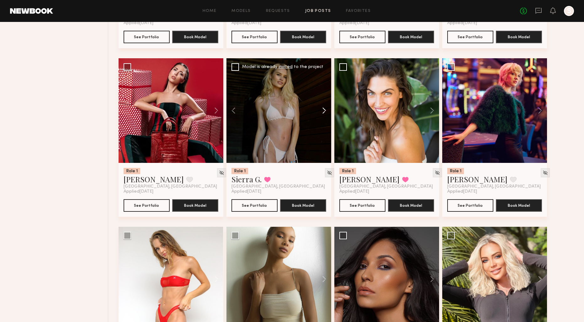
click at [324, 115] on button at bounding box center [321, 110] width 20 height 105
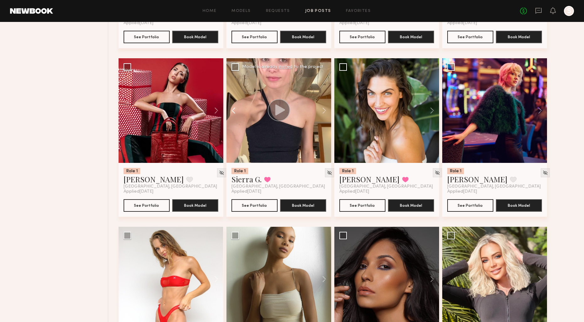
click at [230, 112] on button at bounding box center [236, 110] width 20 height 105
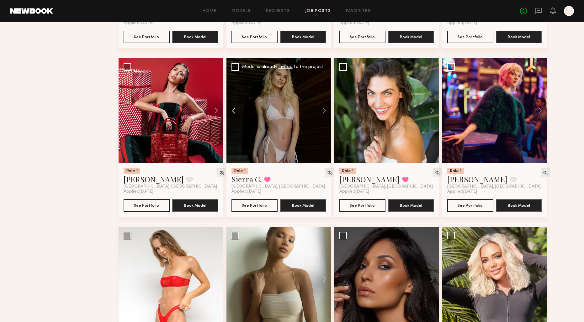
click at [230, 112] on button at bounding box center [236, 110] width 20 height 105
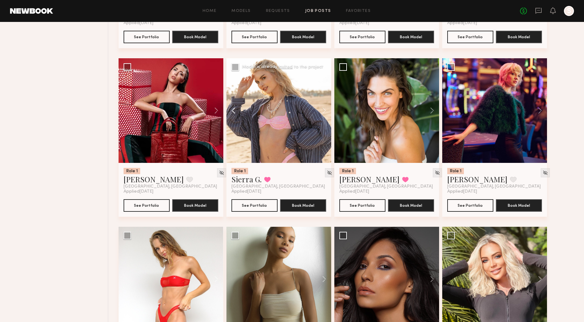
click at [230, 112] on button at bounding box center [236, 110] width 20 height 105
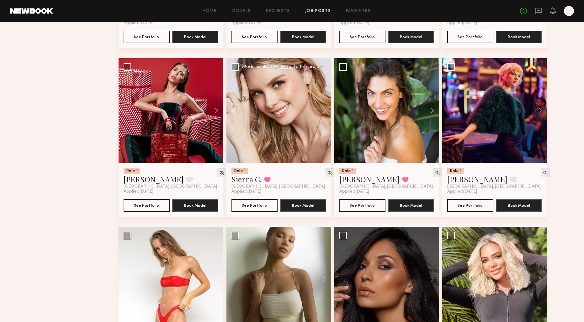
click at [230, 112] on button at bounding box center [236, 110] width 20 height 105
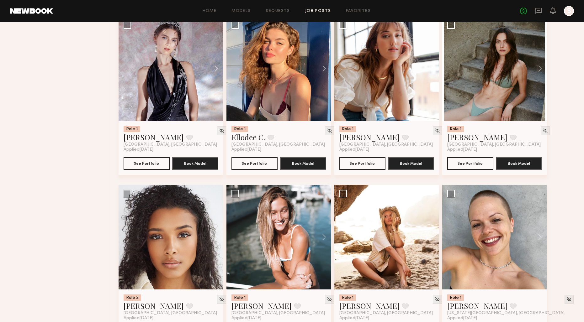
scroll to position [3563, 0]
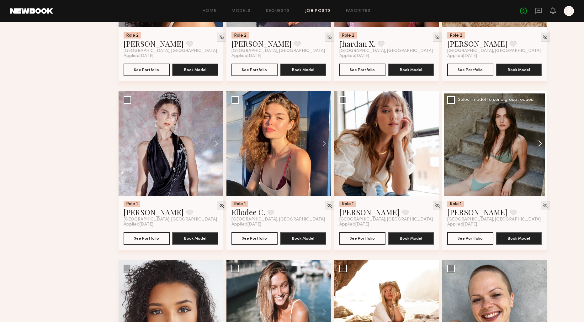
click at [541, 147] on button at bounding box center [537, 143] width 20 height 105
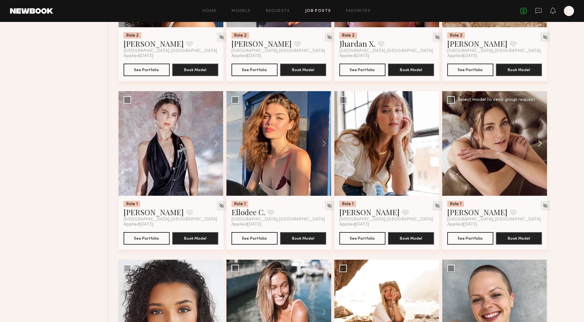
click at [541, 147] on button at bounding box center [537, 143] width 20 height 105
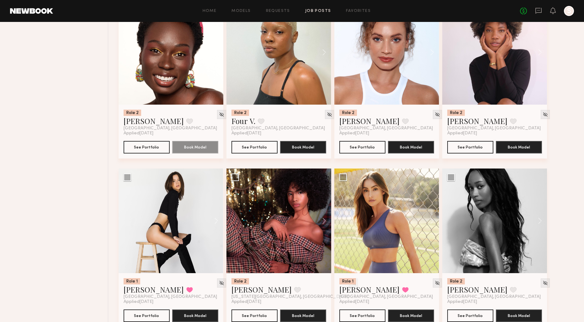
scroll to position [4008, 0]
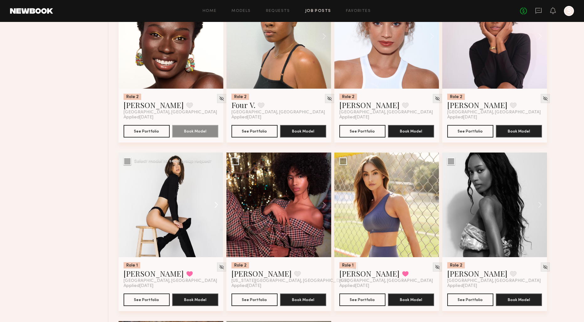
click at [218, 212] on button at bounding box center [213, 205] width 20 height 105
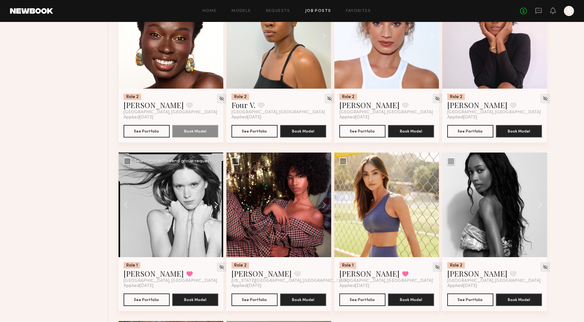
click at [218, 212] on button at bounding box center [213, 205] width 20 height 105
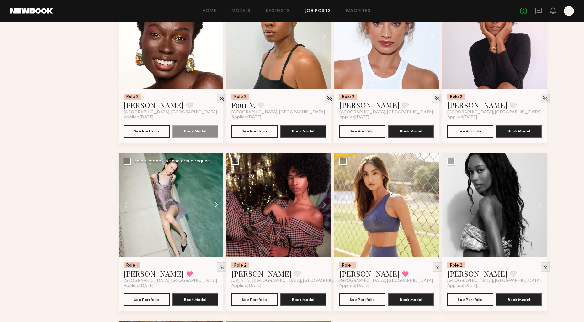
click at [218, 212] on button at bounding box center [213, 205] width 20 height 105
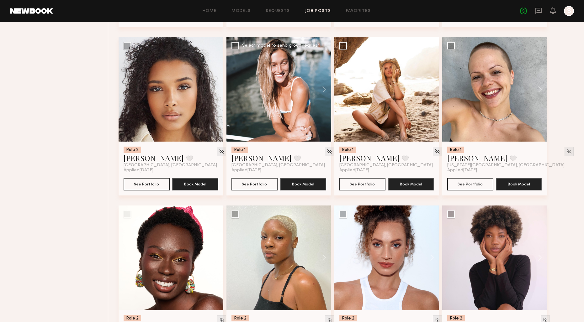
scroll to position [3612, 0]
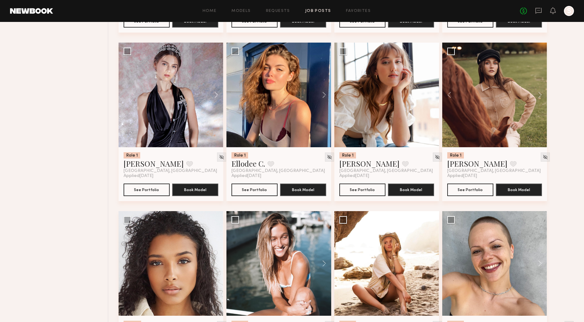
click at [321, 10] on link "Job Posts" at bounding box center [318, 11] width 26 height 4
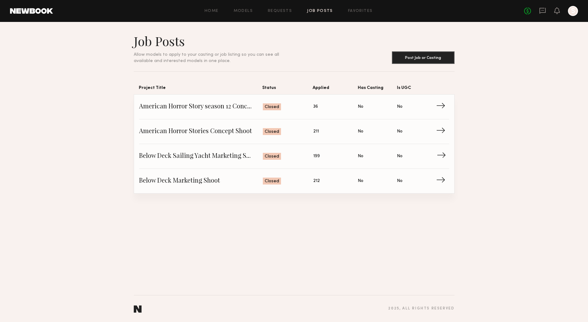
click at [191, 157] on span "Below Deck Sailing Yacht Marketing Shoot" at bounding box center [201, 156] width 124 height 9
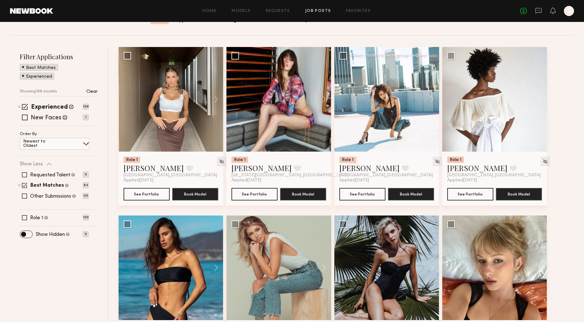
scroll to position [143, 0]
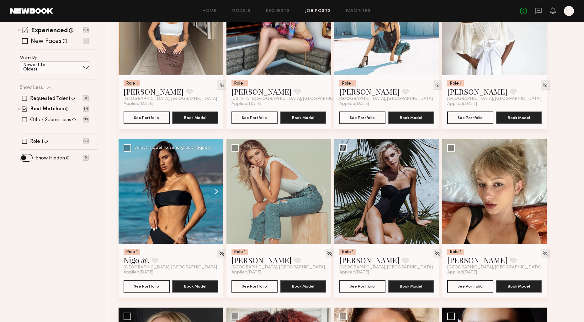
click at [218, 188] on button at bounding box center [213, 191] width 20 height 105
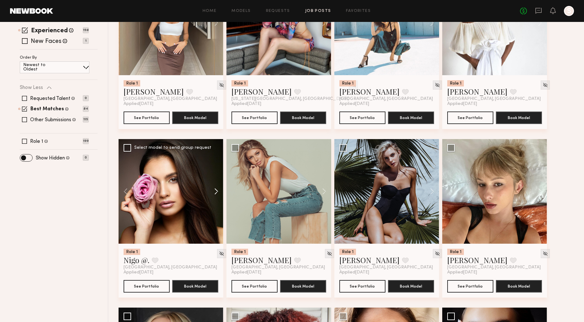
click at [218, 188] on button at bounding box center [213, 191] width 20 height 105
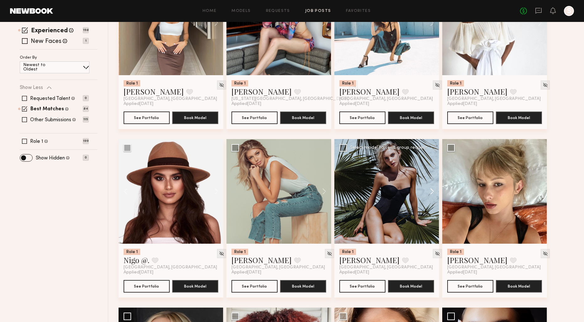
click at [431, 191] on button at bounding box center [429, 191] width 20 height 105
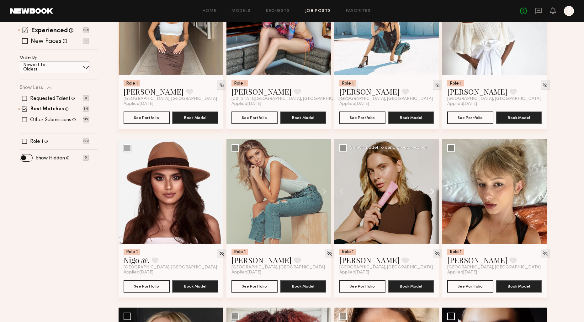
click at [431, 191] on button at bounding box center [429, 191] width 20 height 105
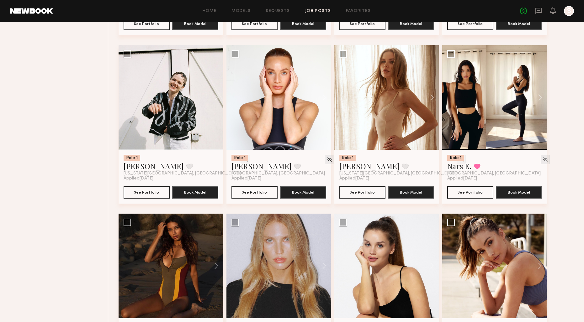
scroll to position [2912, 0]
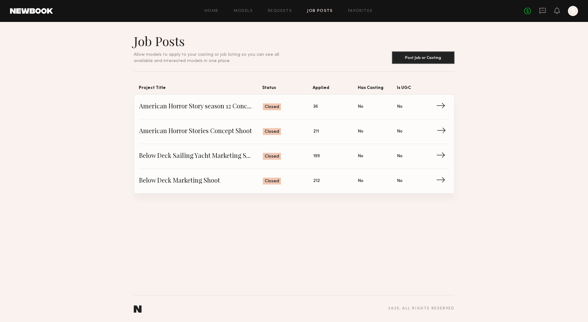
click at [213, 131] on span "American Horror Stories Concept Shoot" at bounding box center [201, 131] width 124 height 9
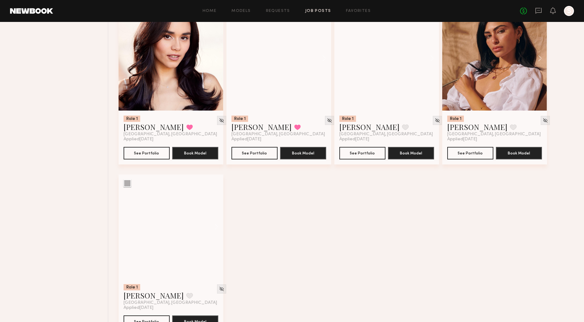
scroll to position [5698, 0]
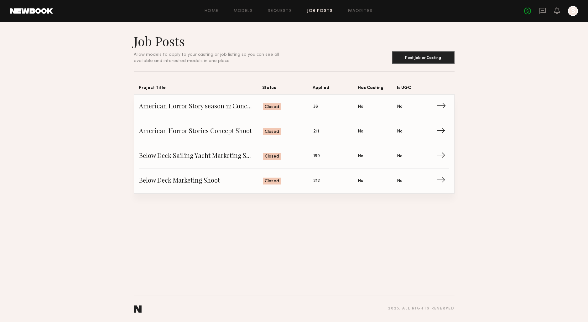
click at [202, 107] on span "American Horror Story season 12 Concept Shoot" at bounding box center [201, 106] width 124 height 9
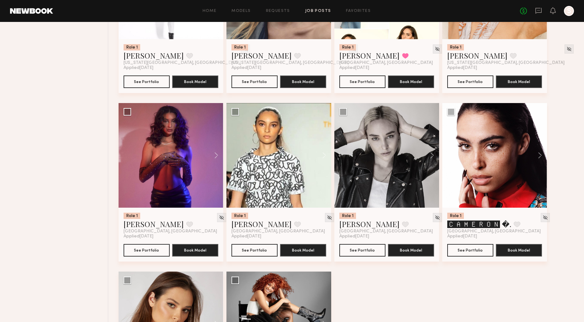
scroll to position [1141, 0]
